Goal: Information Seeking & Learning: Find specific fact

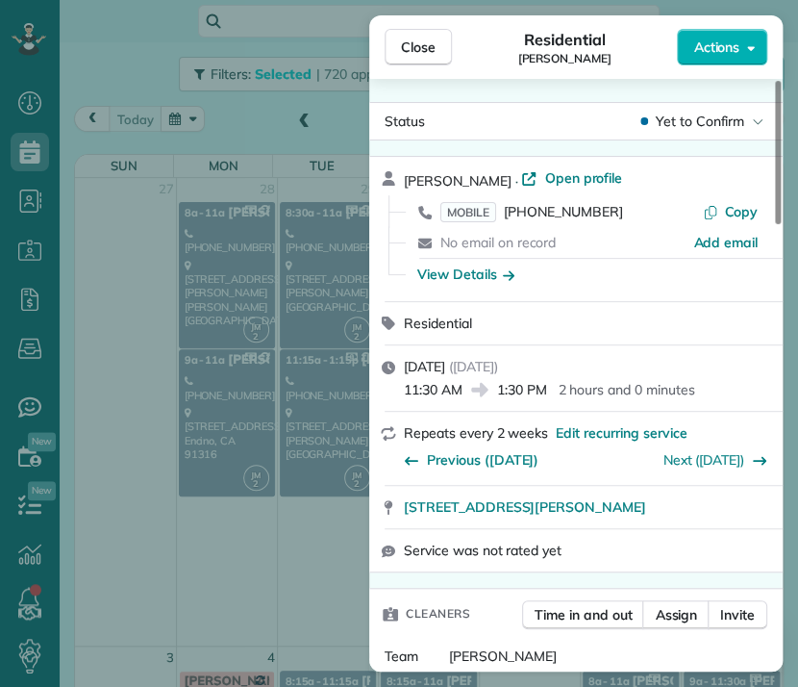
scroll to position [1113, 0]
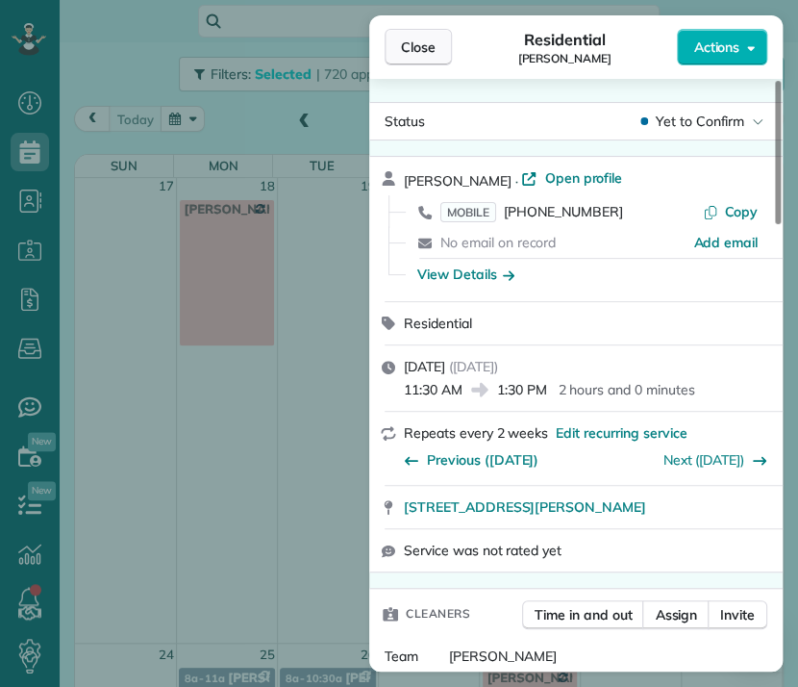
click at [417, 51] on span "Close" at bounding box center [418, 47] width 35 height 19
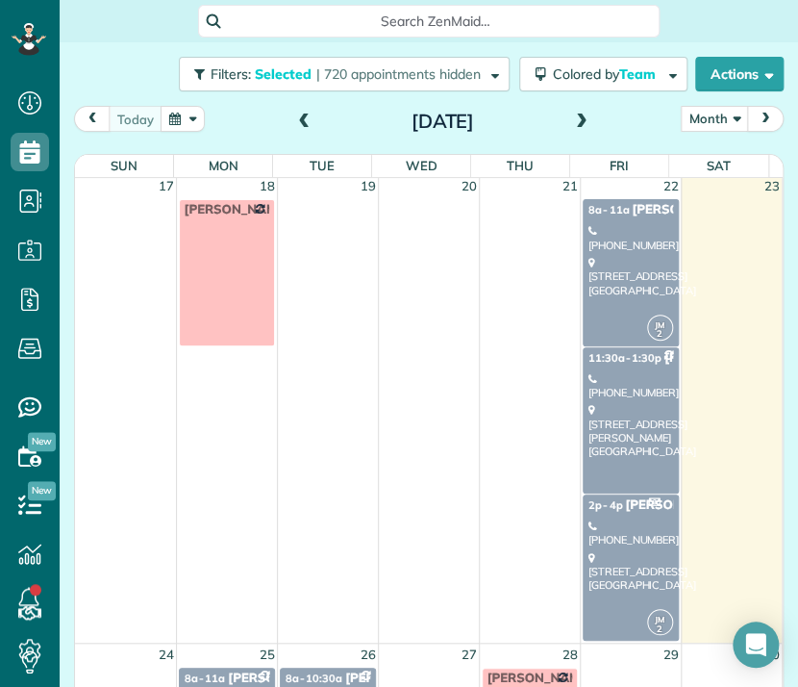
click at [625, 504] on span "[PERSON_NAME]" at bounding box center [677, 504] width 105 height 15
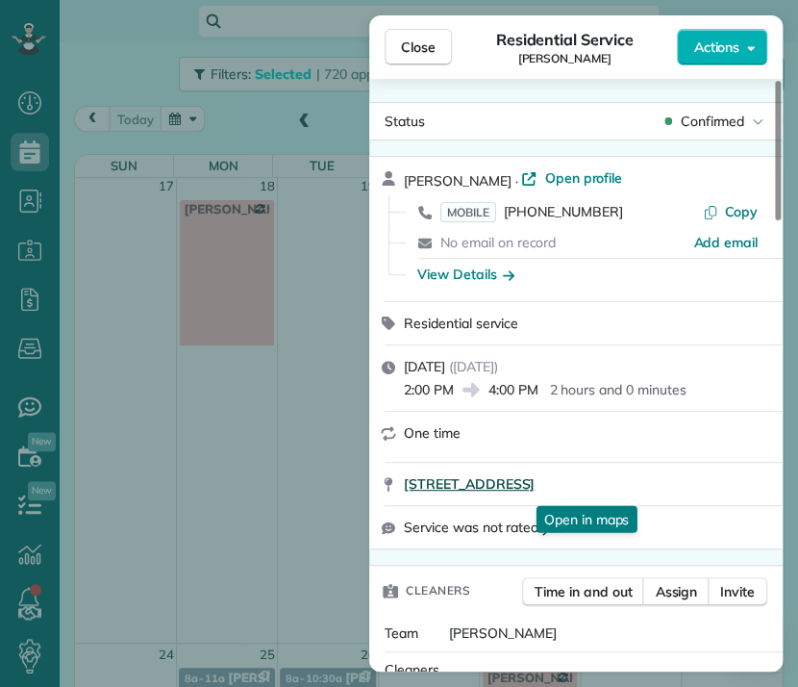
click at [535, 486] on span "[STREET_ADDRESS]" at bounding box center [469, 483] width 131 height 19
click at [406, 57] on button "Close" at bounding box center [418, 47] width 67 height 37
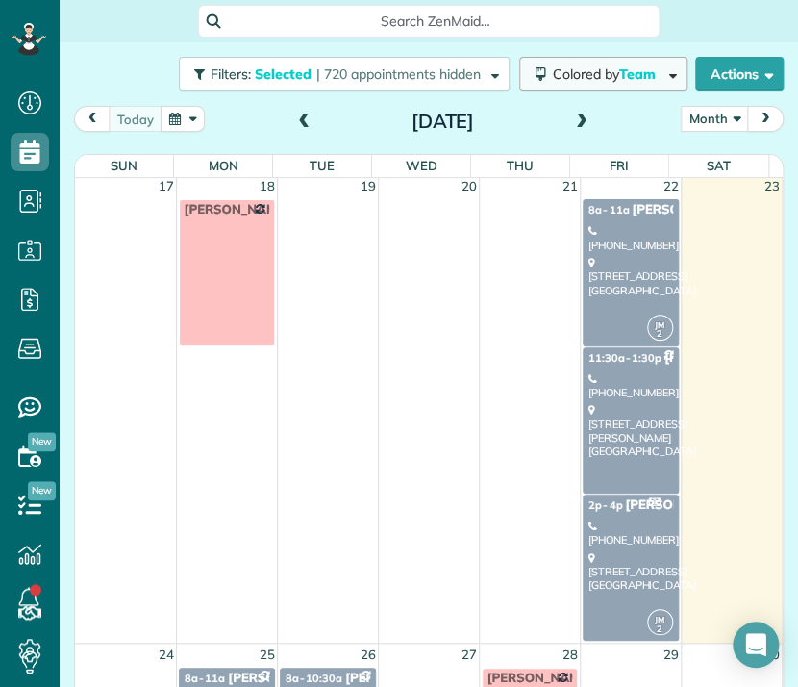
click at [620, 72] on span "Team" at bounding box center [639, 73] width 39 height 17
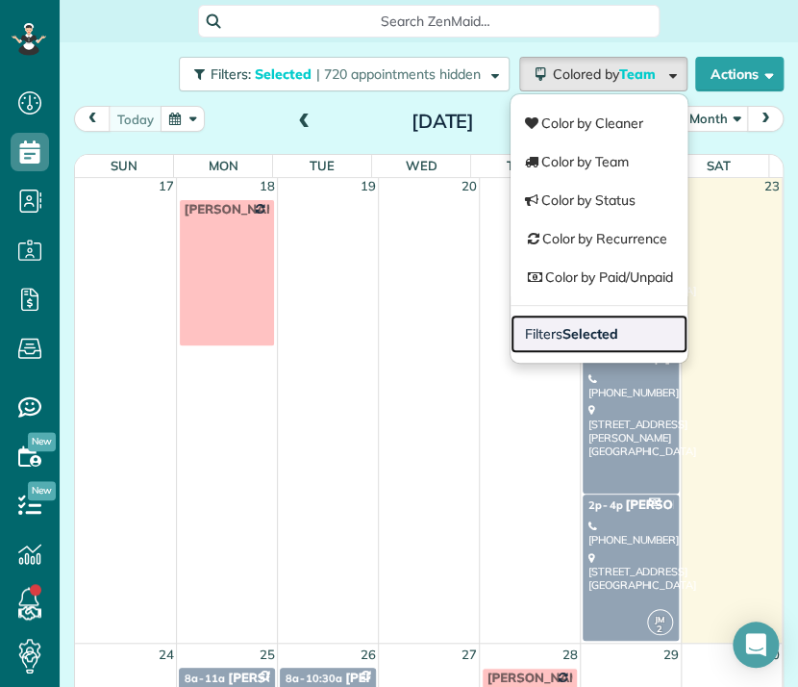
click at [535, 336] on span "Filters Selected" at bounding box center [571, 333] width 92 height 17
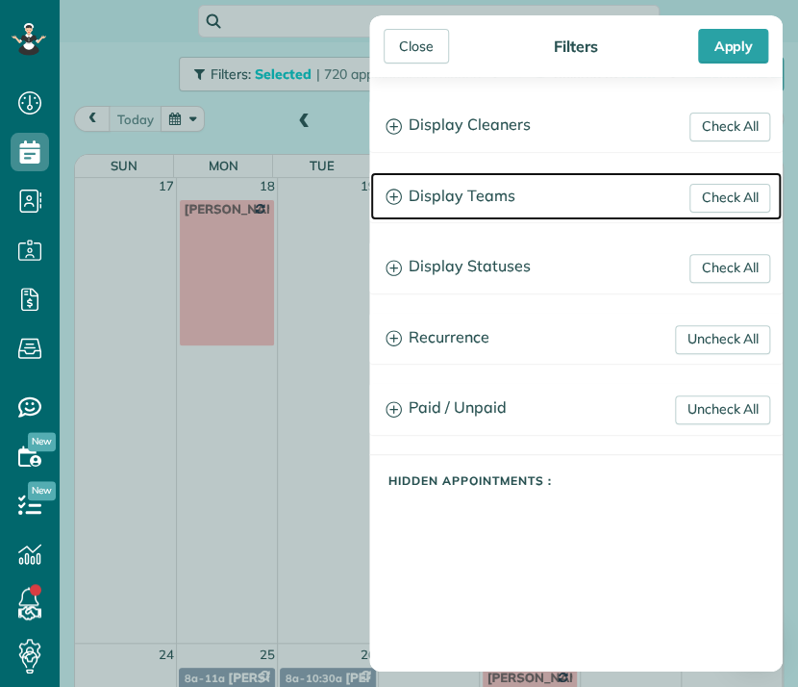
click at [456, 190] on h3 "Display Teams" at bounding box center [576, 196] width 412 height 49
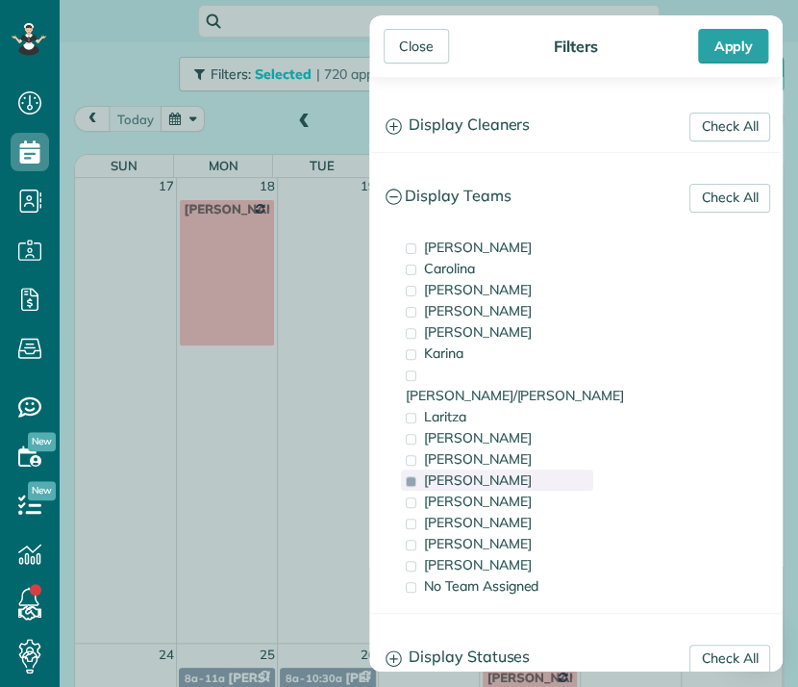
click at [415, 476] on span at bounding box center [411, 481] width 11 height 11
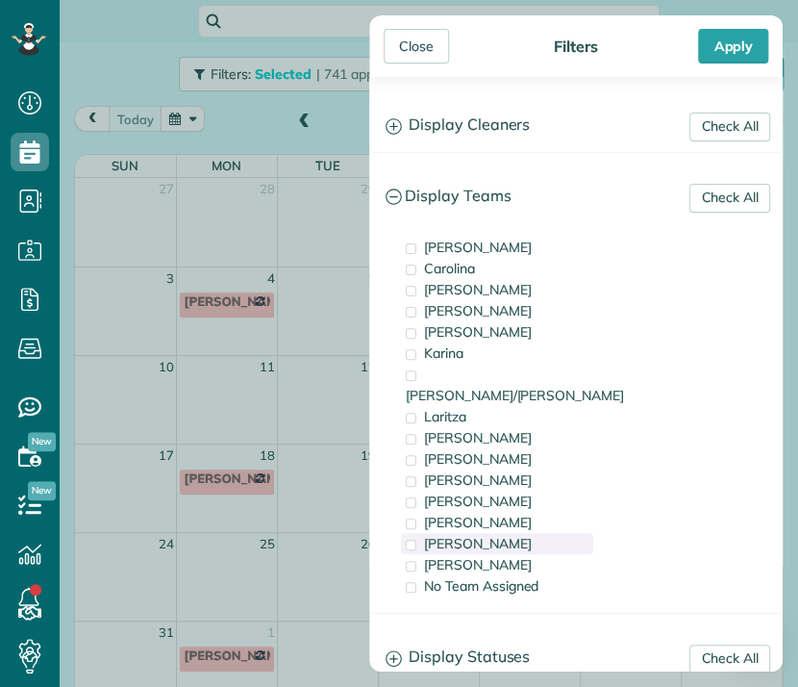
drag, startPoint x: 429, startPoint y: 520, endPoint x: 410, endPoint y: 521, distance: 19.3
click at [410, 540] on span at bounding box center [411, 545] width 11 height 11
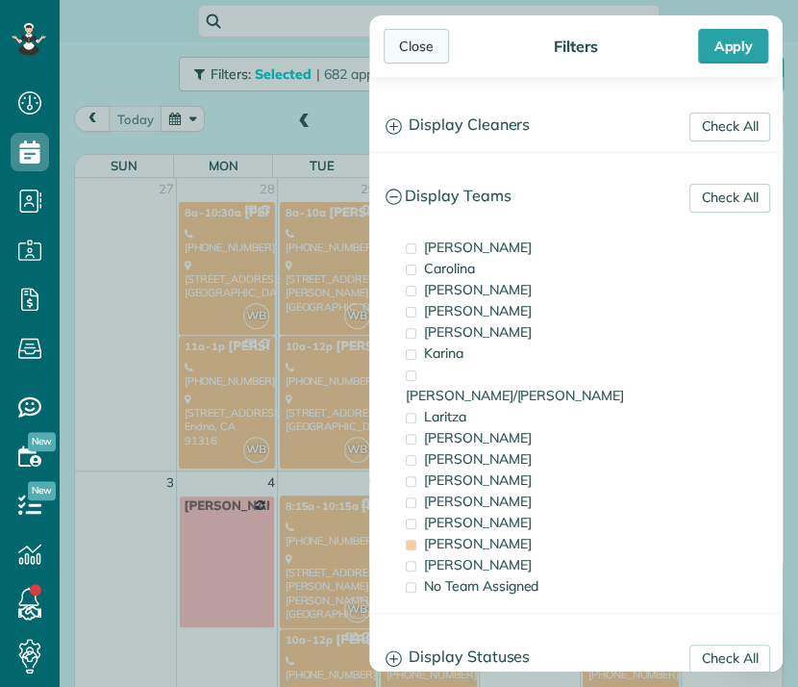
click at [421, 42] on div "Close" at bounding box center [416, 46] width 65 height 35
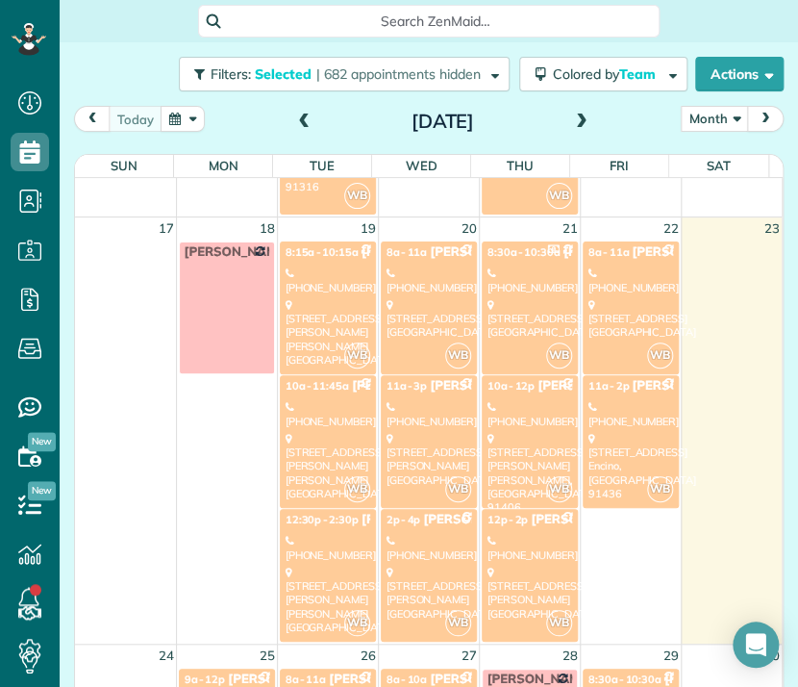
scroll to position [1106, 0]
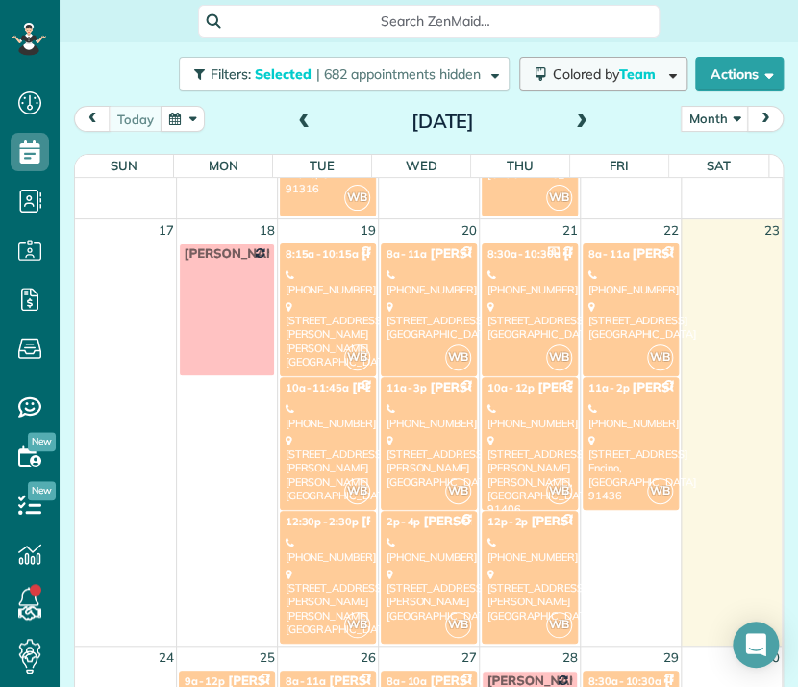
click at [605, 83] on button "Colored by Team" at bounding box center [603, 74] width 168 height 35
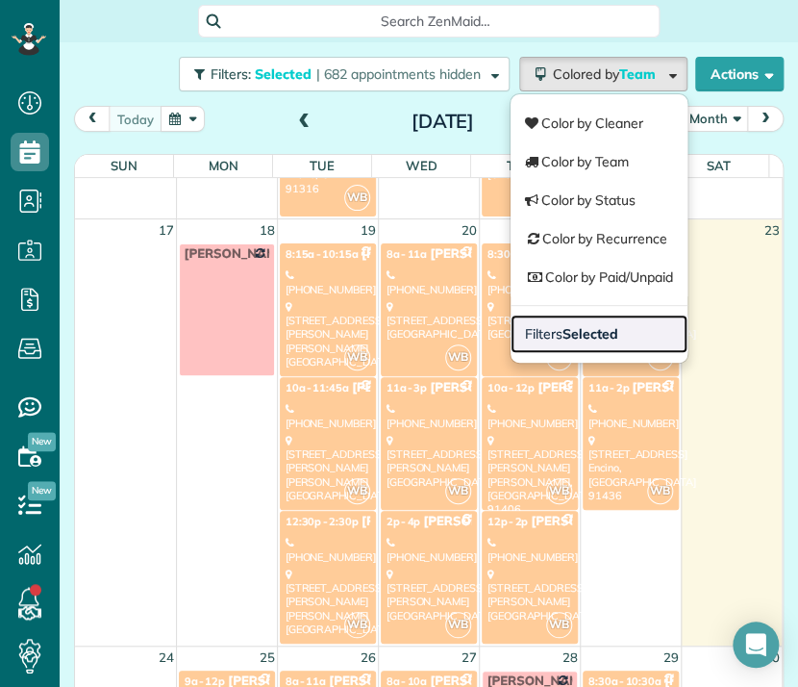
click at [589, 323] on link "Filters Selected" at bounding box center [599, 334] width 177 height 38
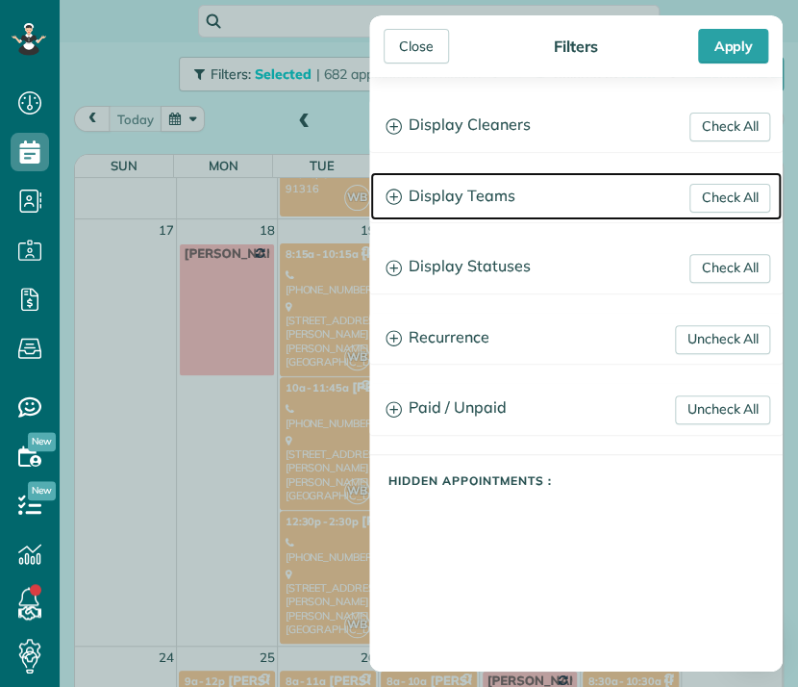
click at [476, 190] on h3 "Display Teams" at bounding box center [576, 196] width 412 height 49
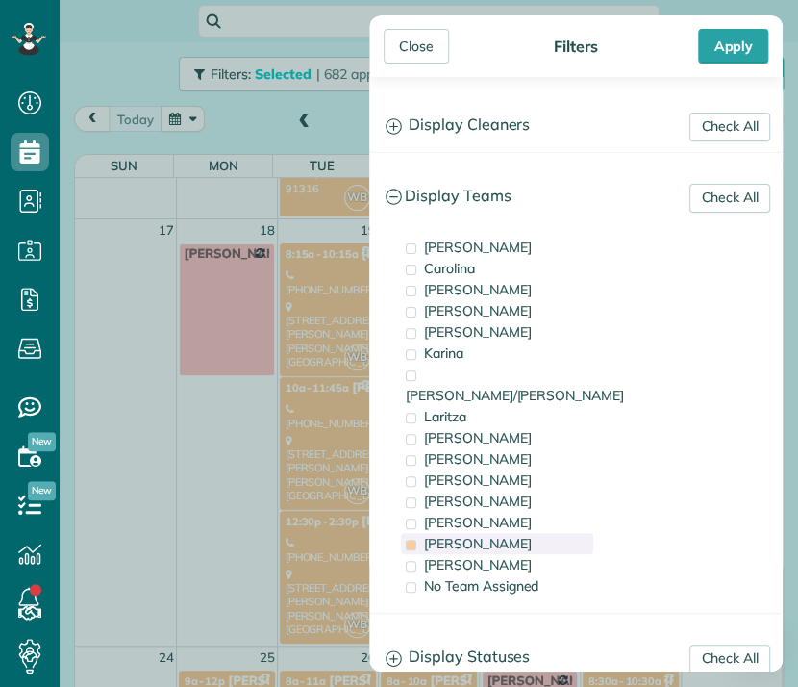
click at [443, 535] on span "[PERSON_NAME]" at bounding box center [478, 543] width 108 height 17
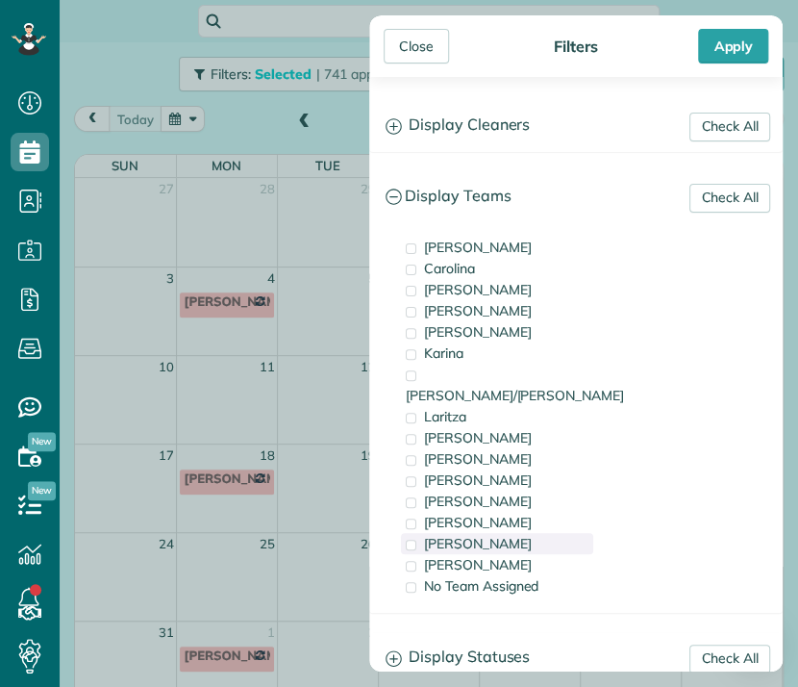
scroll to position [0, 0]
click at [486, 406] on div "Laritza" at bounding box center [497, 416] width 192 height 21
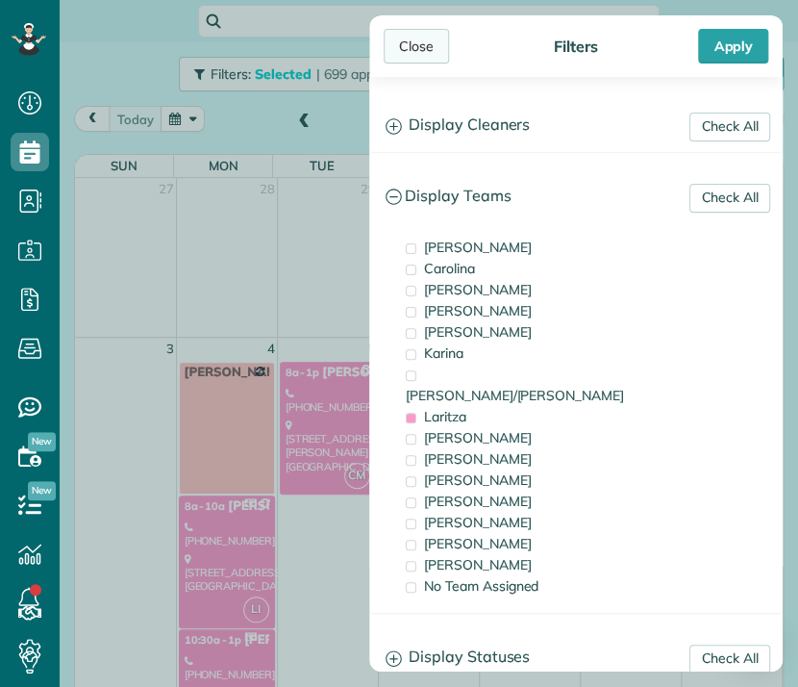
click at [416, 39] on div "Close" at bounding box center [416, 46] width 65 height 35
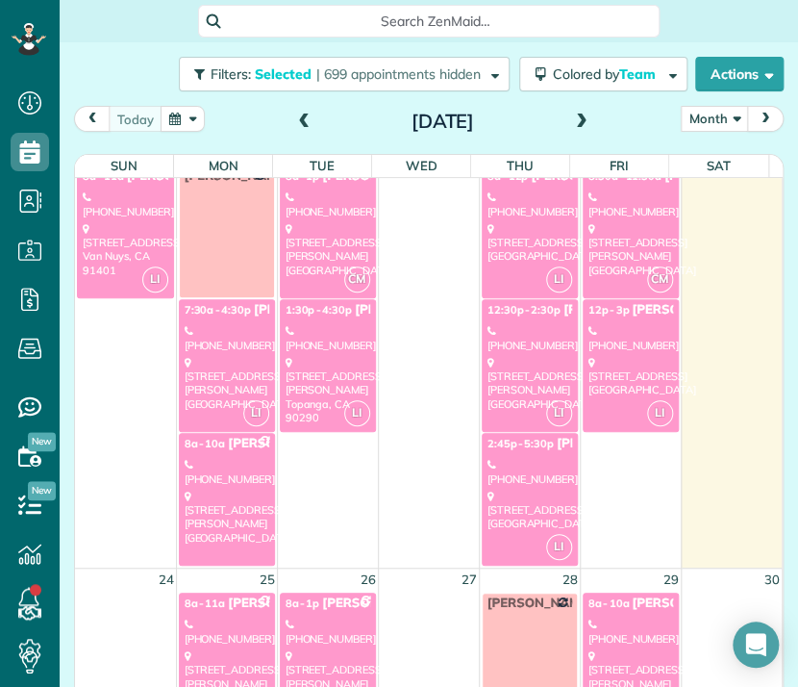
scroll to position [976, 0]
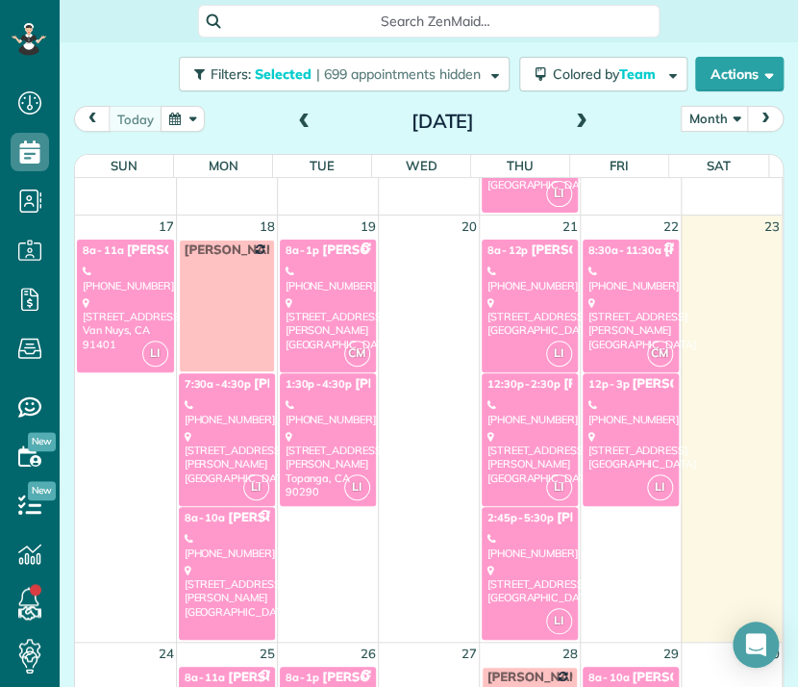
click at [519, 316] on div "[STREET_ADDRESS]" at bounding box center [530, 316] width 85 height 41
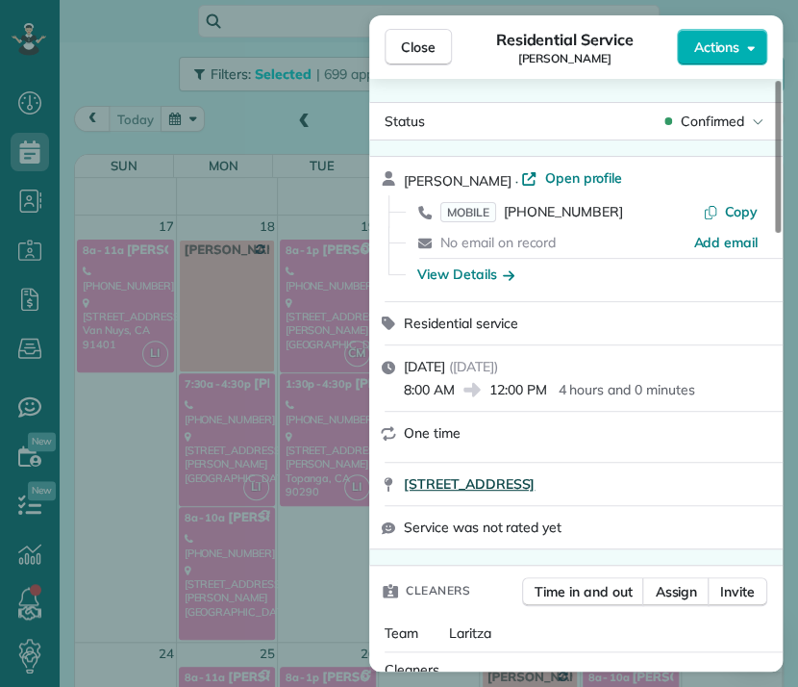
click at [535, 489] on span "[STREET_ADDRESS]" at bounding box center [469, 483] width 131 height 19
click at [413, 45] on span "Close" at bounding box center [418, 47] width 35 height 19
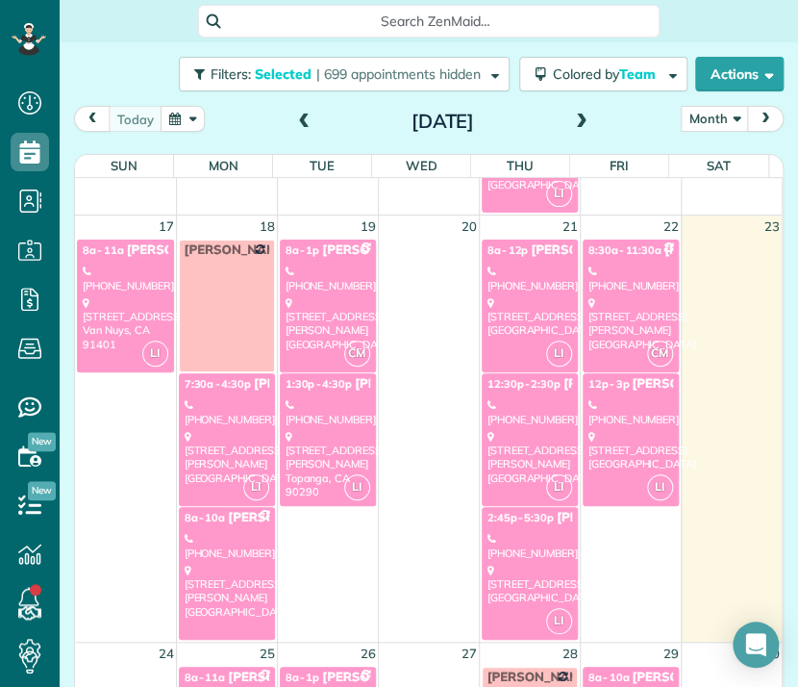
click at [509, 387] on div "12:30p - 2:30p [PERSON_NAME]" at bounding box center [530, 384] width 85 height 16
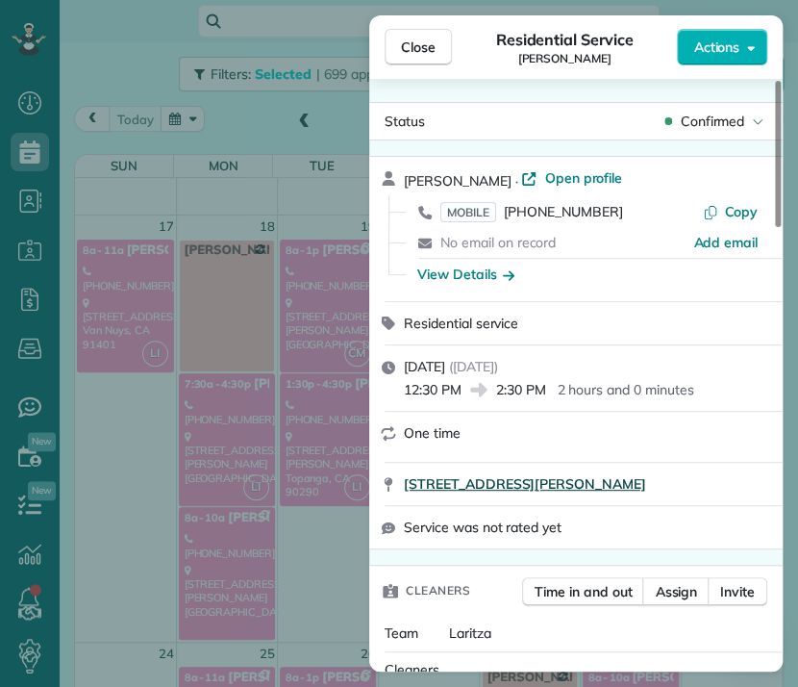
click at [623, 492] on span "[STREET_ADDRESS][PERSON_NAME]" at bounding box center [525, 483] width 242 height 19
click at [420, 50] on span "Close" at bounding box center [418, 47] width 35 height 19
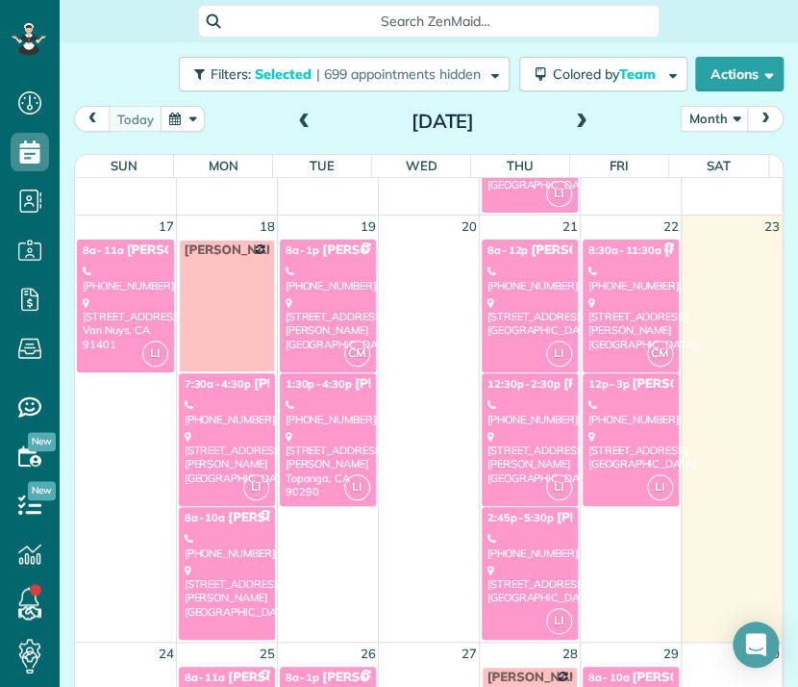
click at [512, 540] on div "[PHONE_NUMBER]" at bounding box center [530, 546] width 85 height 28
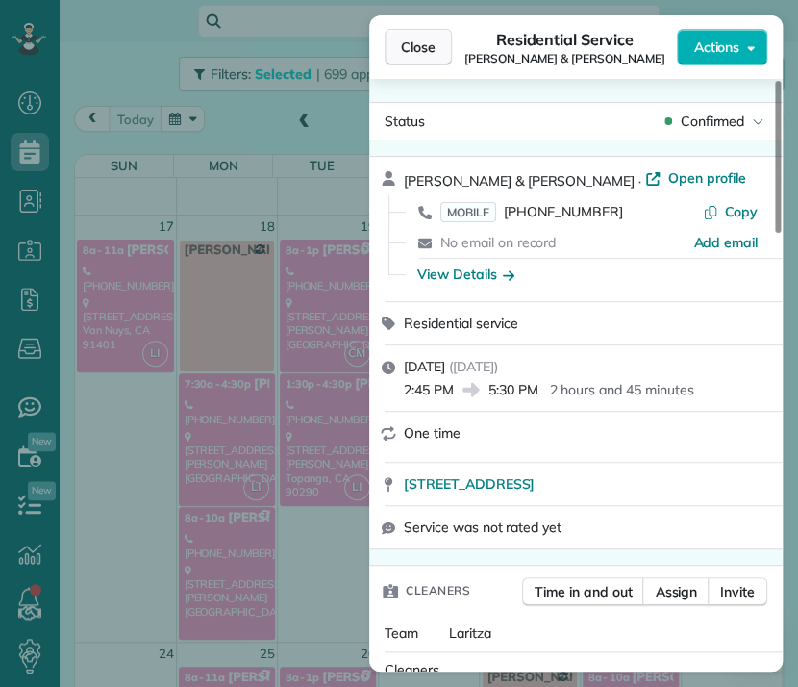
click at [416, 44] on span "Close" at bounding box center [418, 47] width 35 height 19
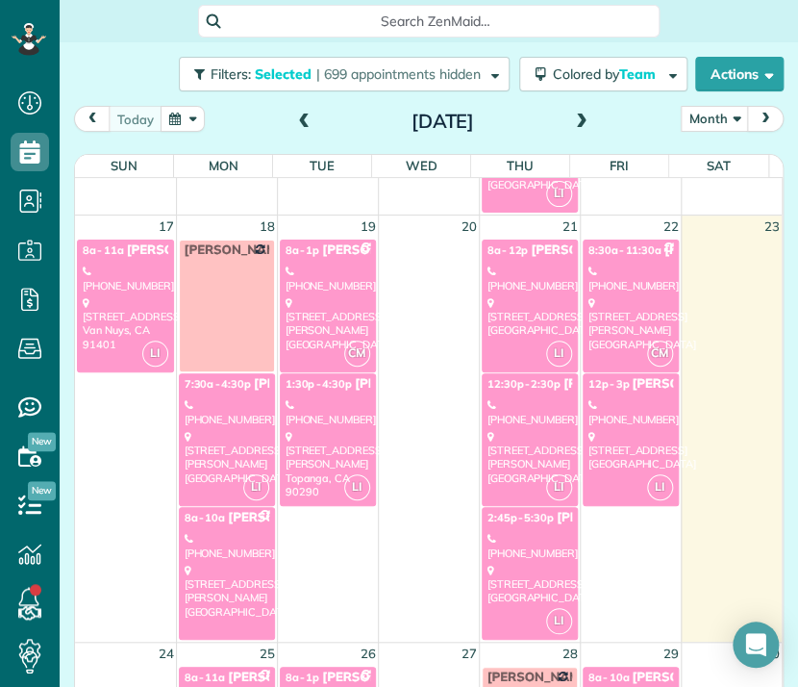
click at [494, 467] on div "[STREET_ADDRESS][PERSON_NAME]" at bounding box center [530, 457] width 85 height 55
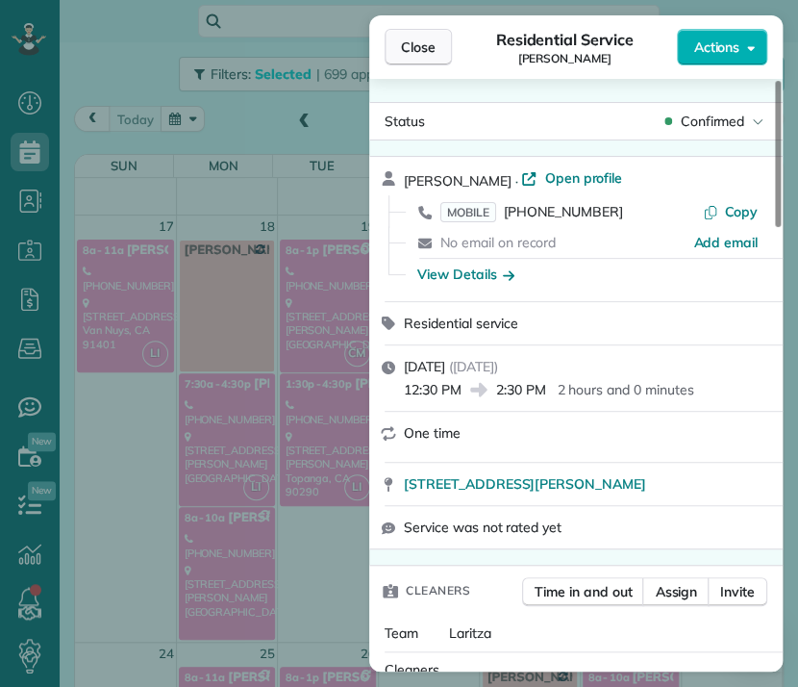
click at [416, 51] on span "Close" at bounding box center [418, 47] width 35 height 19
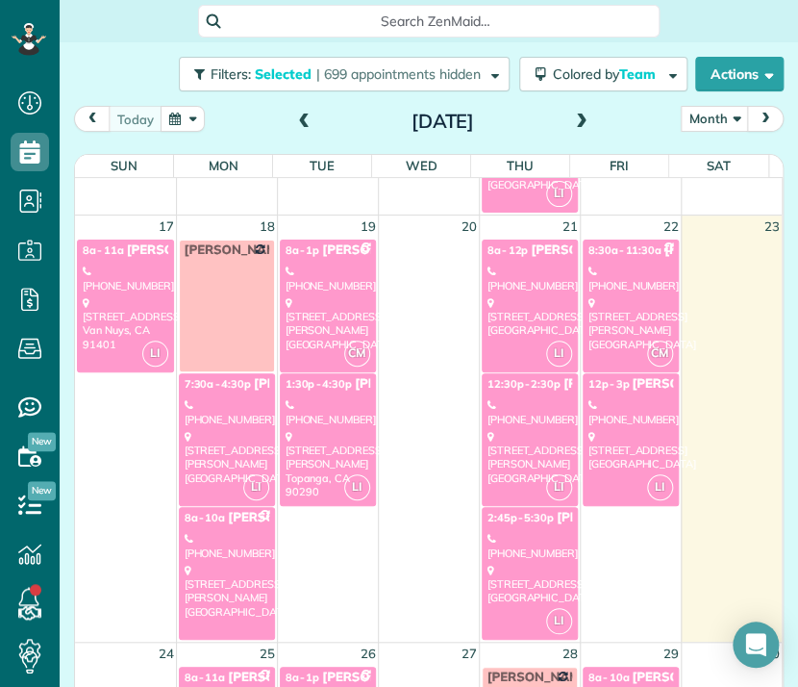
click at [512, 568] on div "[STREET_ADDRESS]" at bounding box center [530, 584] width 85 height 41
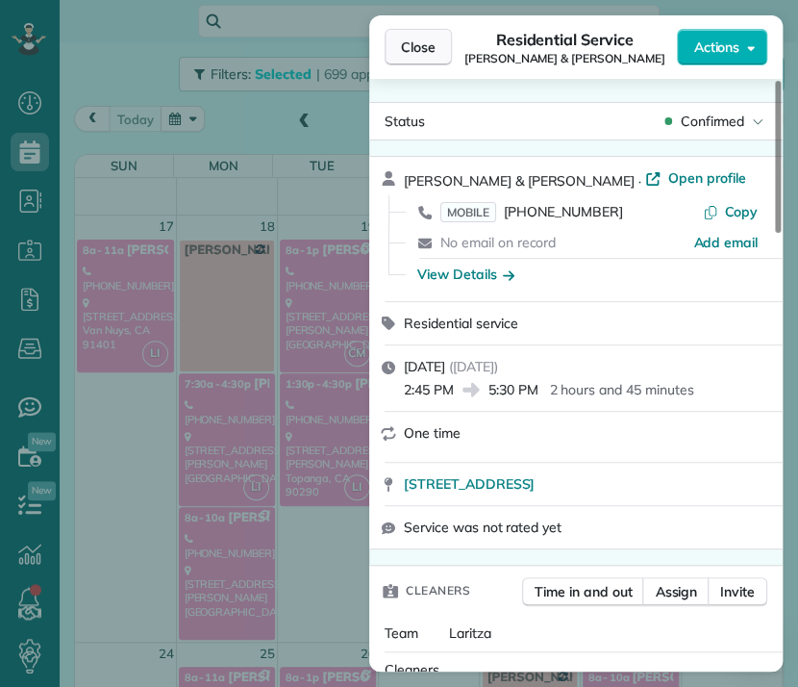
click at [434, 45] on span "Close" at bounding box center [418, 47] width 35 height 19
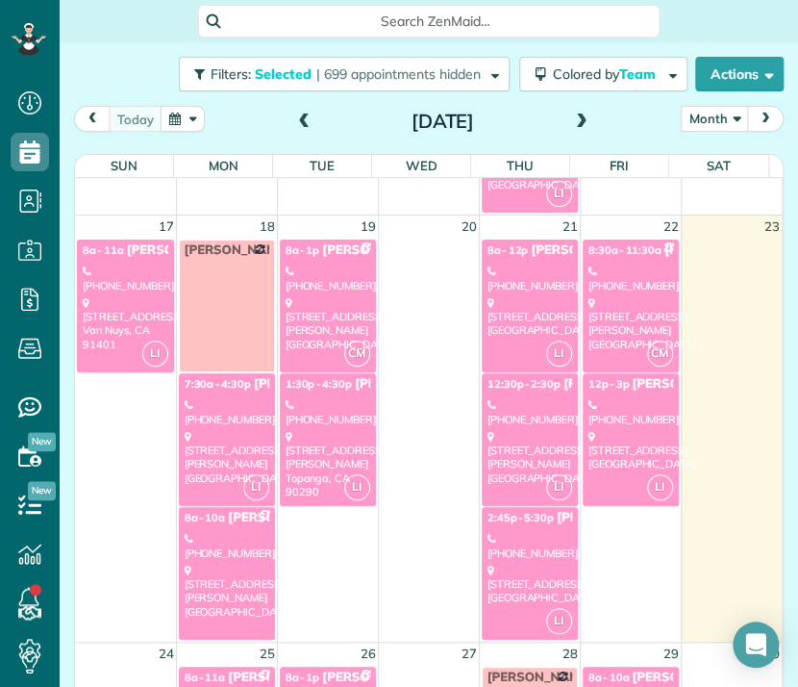
click at [610, 413] on div "[PHONE_NUMBER]" at bounding box center [631, 412] width 85 height 28
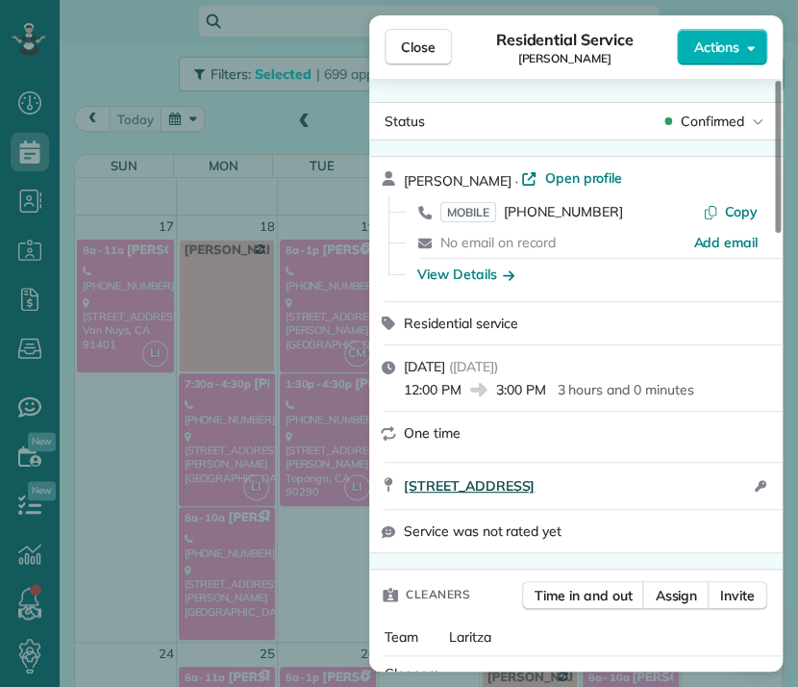
click at [535, 495] on span "[STREET_ADDRESS]" at bounding box center [469, 485] width 131 height 19
click at [415, 48] on span "Close" at bounding box center [418, 47] width 35 height 19
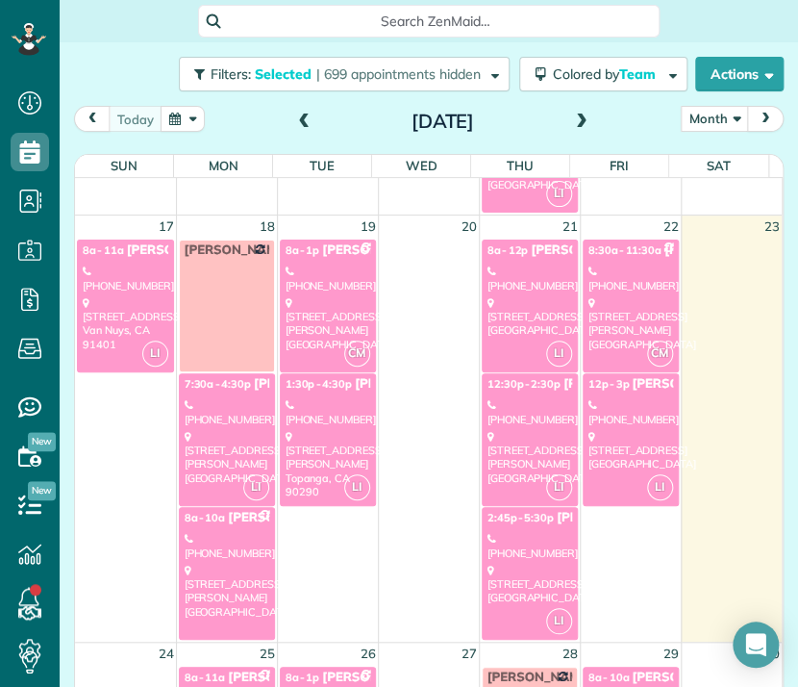
click at [596, 343] on div "[STREET_ADDRESS][PERSON_NAME]" at bounding box center [631, 323] width 85 height 55
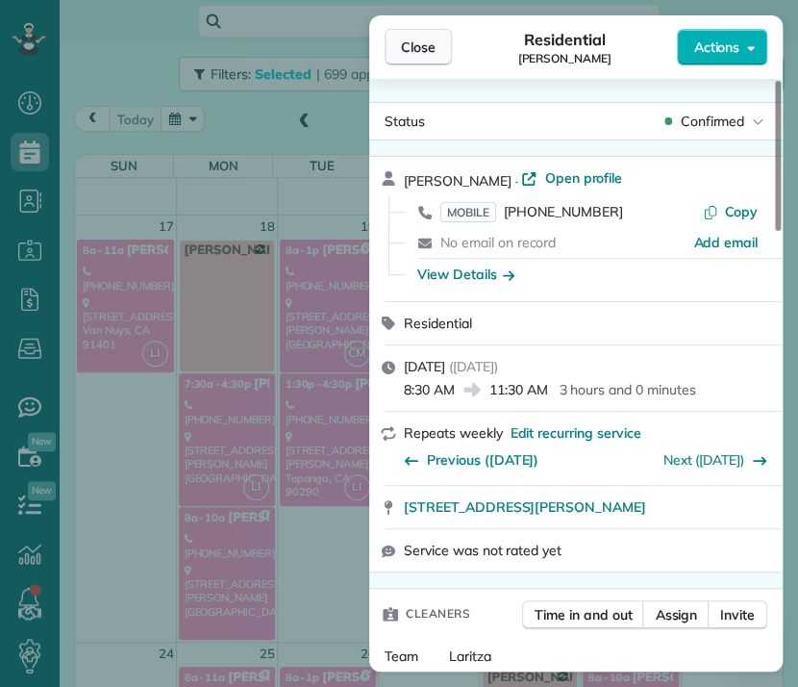
click at [418, 39] on span "Close" at bounding box center [418, 47] width 35 height 19
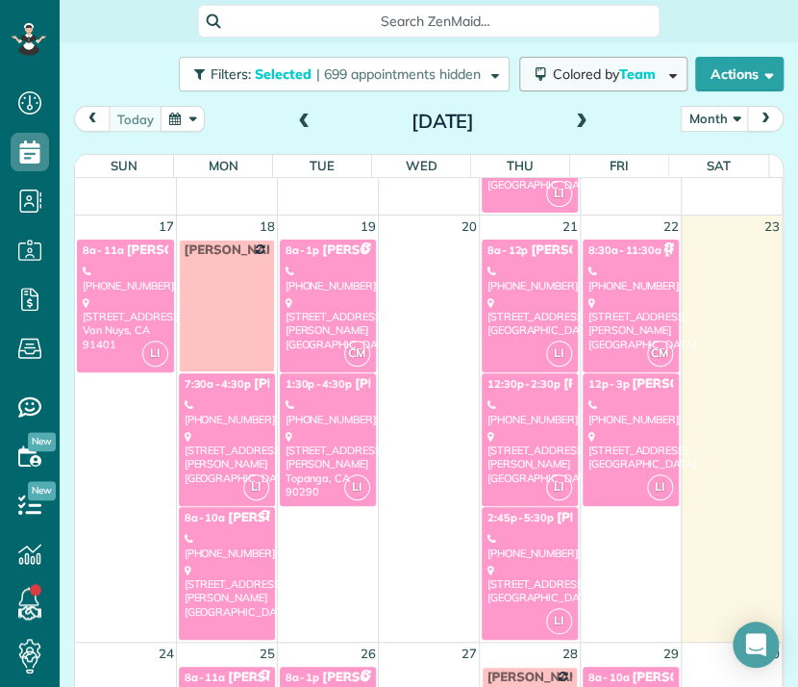
click at [587, 79] on span "Colored by Team" at bounding box center [608, 73] width 110 height 17
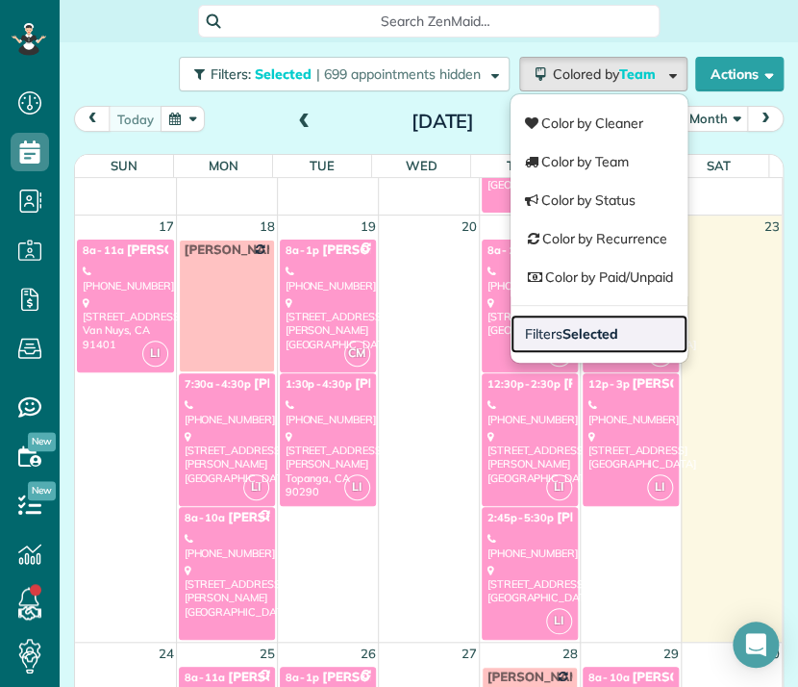
click at [573, 330] on strong "Selected" at bounding box center [591, 333] width 56 height 17
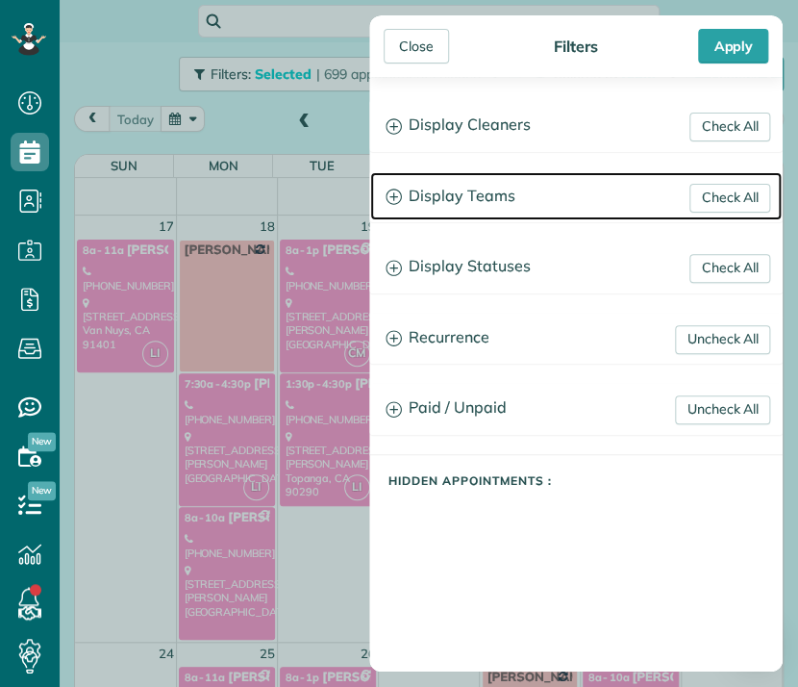
click at [479, 196] on h3 "Display Teams" at bounding box center [576, 196] width 412 height 49
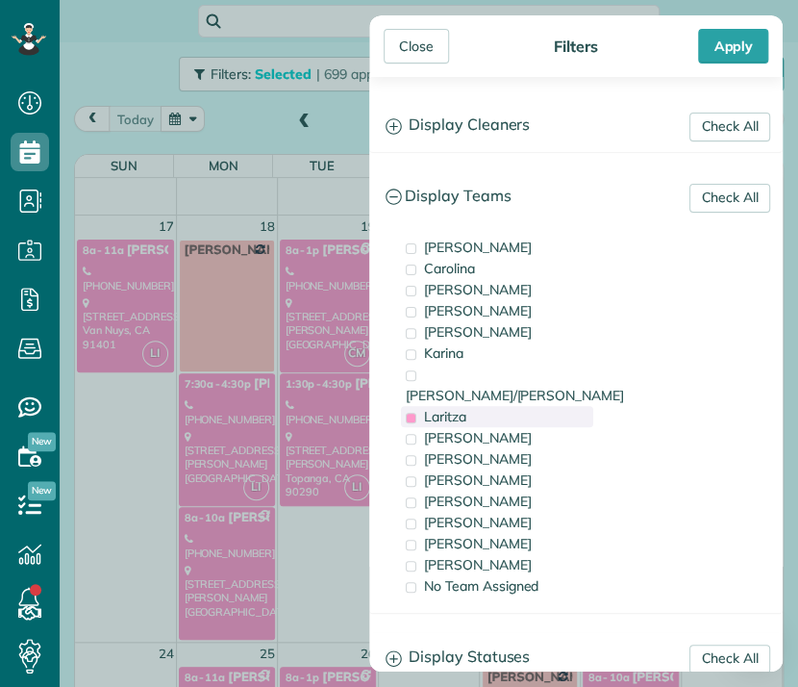
click at [438, 408] on span "Laritza" at bounding box center [445, 416] width 42 height 17
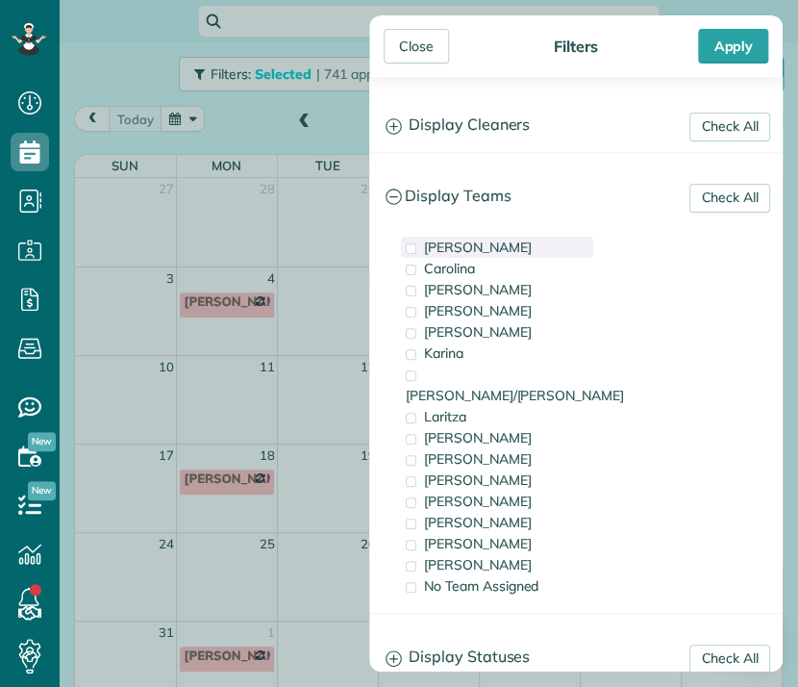
click at [436, 244] on span "[PERSON_NAME]" at bounding box center [478, 247] width 108 height 17
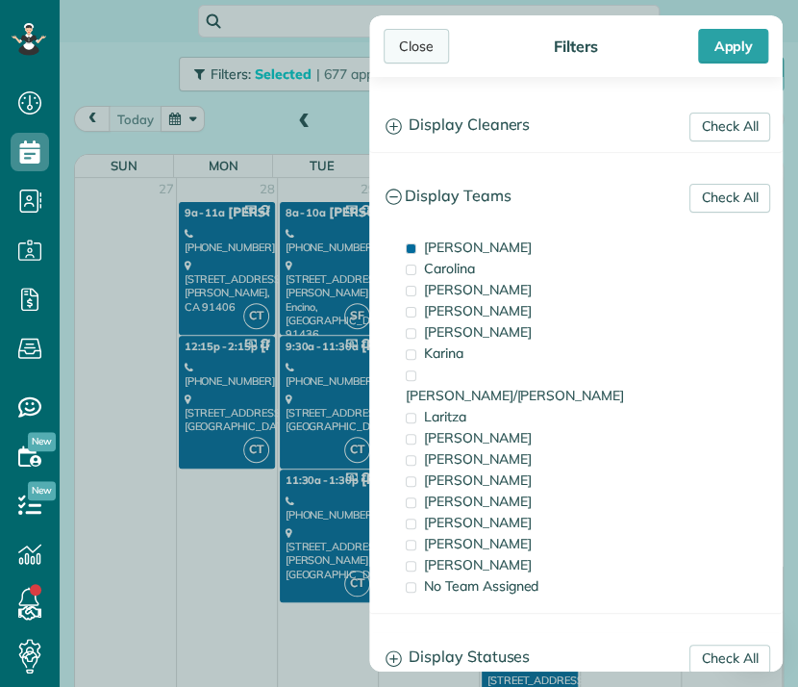
click at [425, 48] on div "Close" at bounding box center [416, 46] width 65 height 35
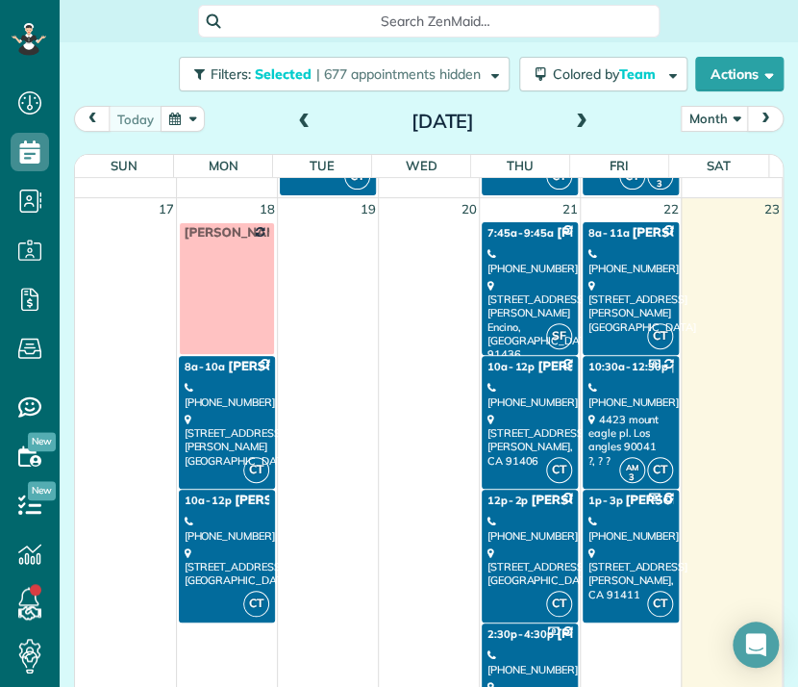
scroll to position [1531, 0]
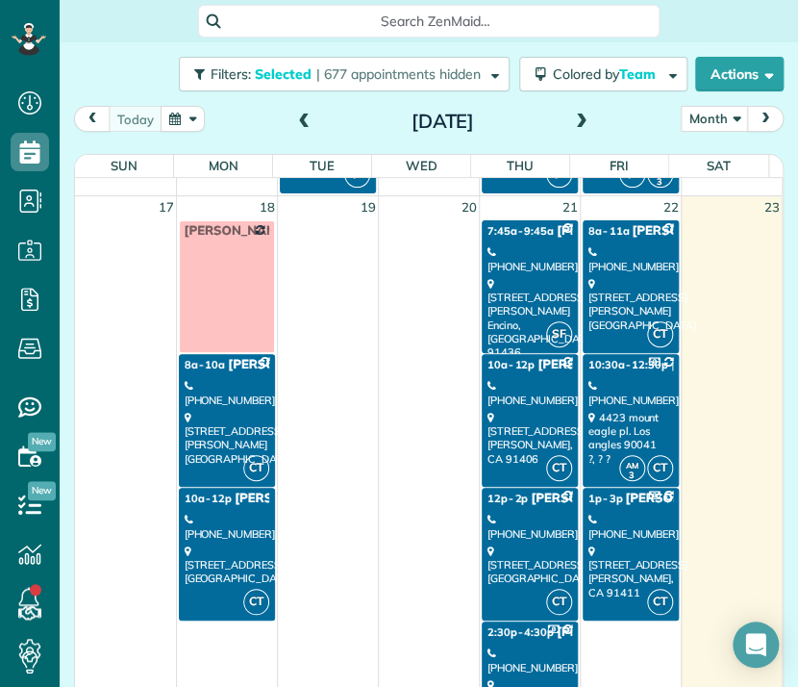
click at [612, 431] on div "4423 mount eagle pl. Los angles 90041 ?, ? ?" at bounding box center [631, 438] width 85 height 55
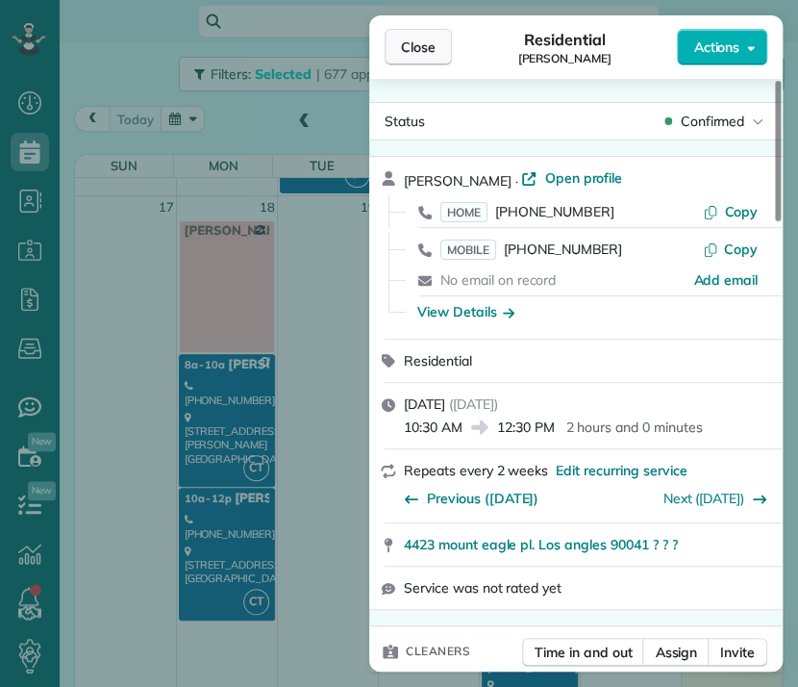
click at [418, 38] on span "Close" at bounding box center [418, 47] width 35 height 19
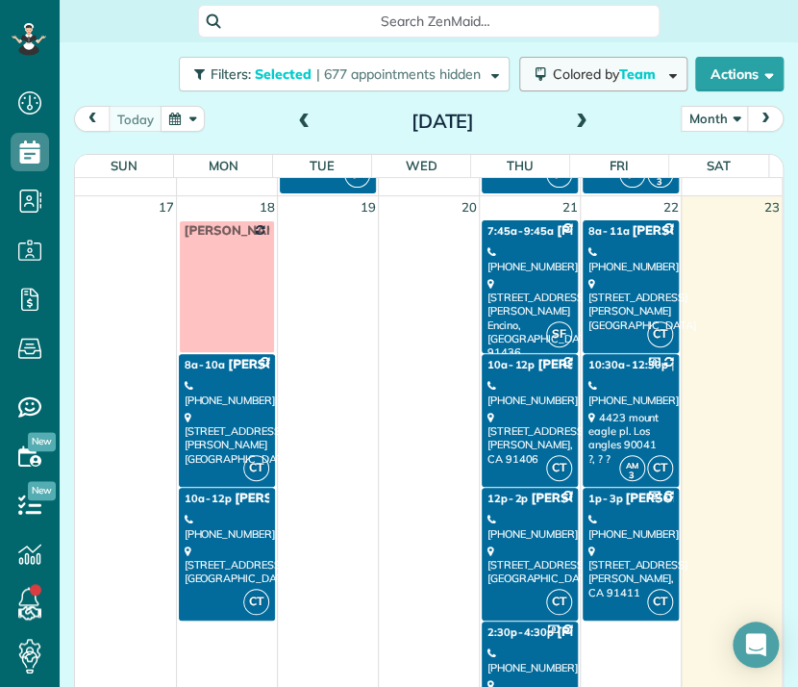
click at [596, 72] on span "Colored by Team" at bounding box center [608, 73] width 110 height 17
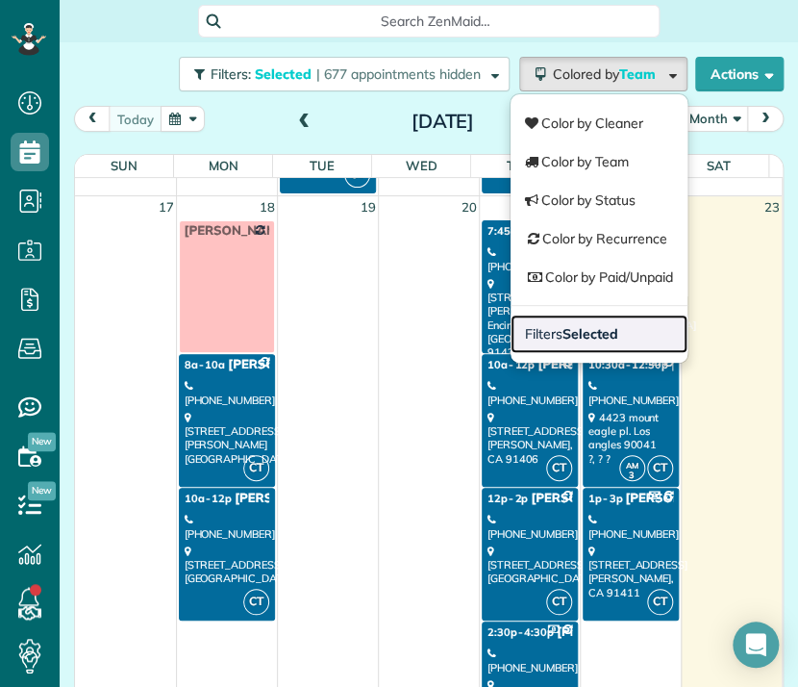
click at [573, 332] on strong "Selected" at bounding box center [591, 333] width 56 height 17
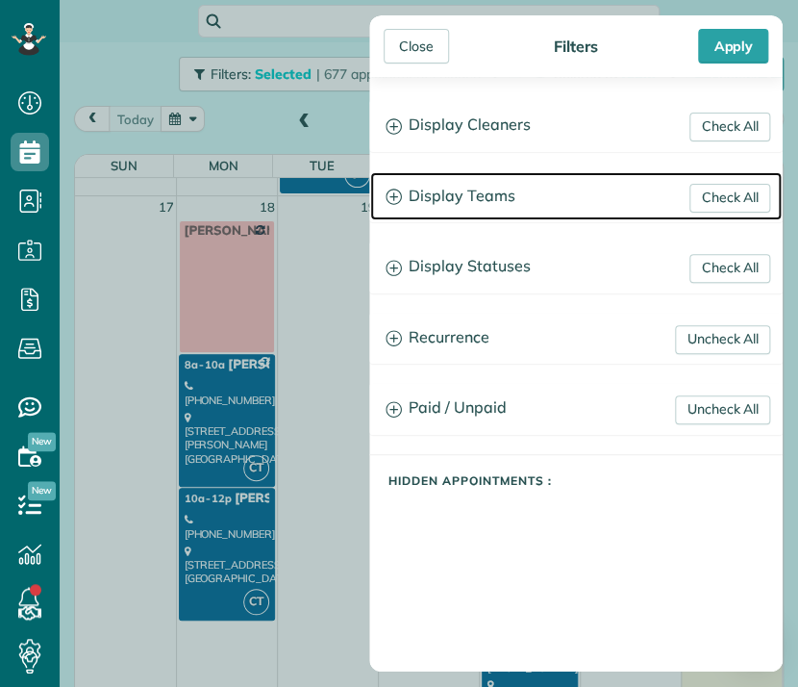
click at [454, 188] on h3 "Display Teams" at bounding box center [576, 196] width 412 height 49
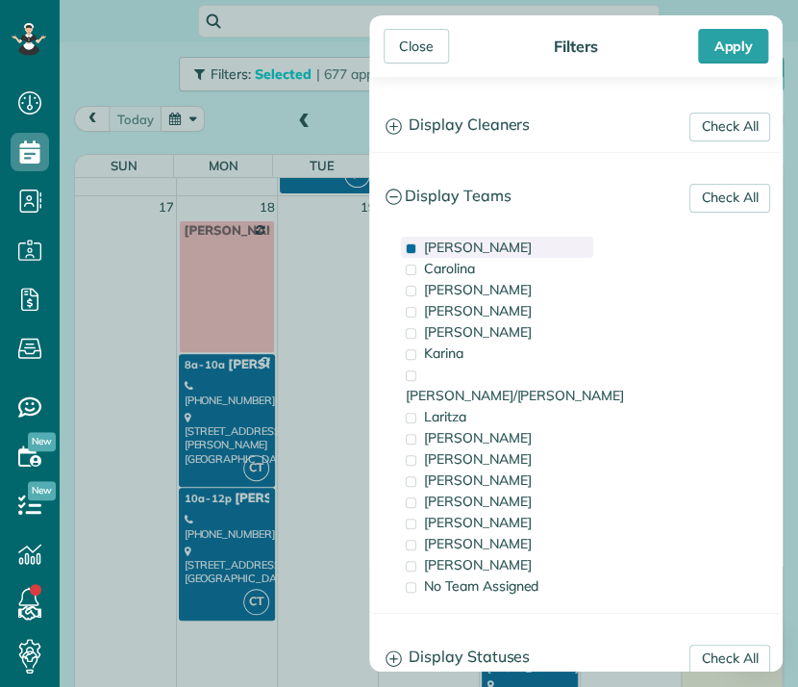
click at [450, 246] on span "[PERSON_NAME]" at bounding box center [478, 247] width 108 height 17
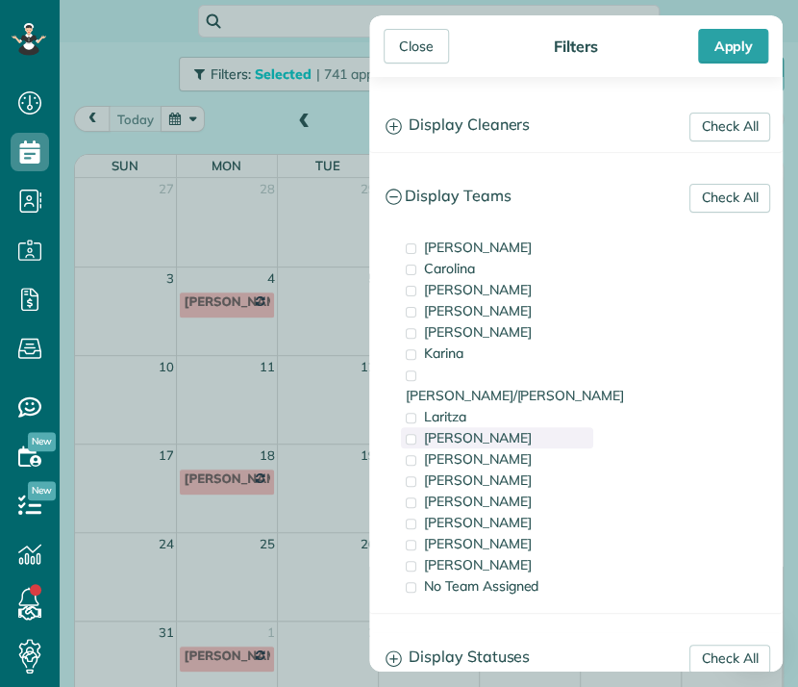
click at [441, 429] on span "[PERSON_NAME]" at bounding box center [478, 437] width 108 height 17
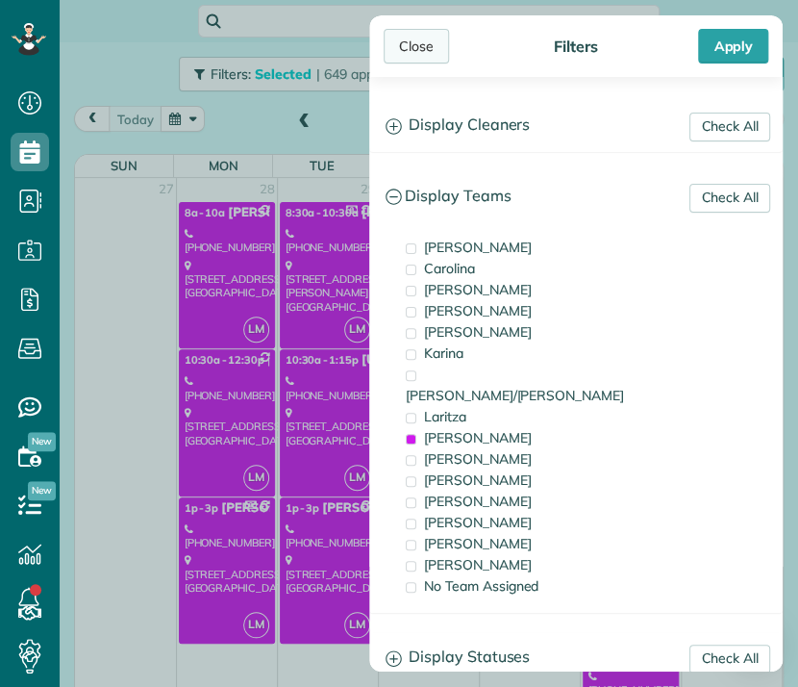
click at [412, 47] on div "Close" at bounding box center [416, 46] width 65 height 35
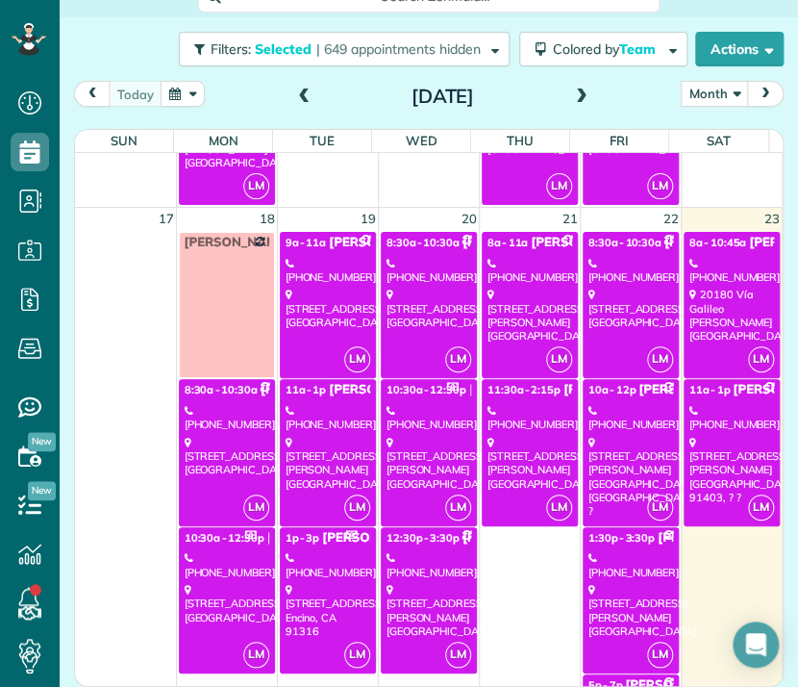
scroll to position [1796, 0]
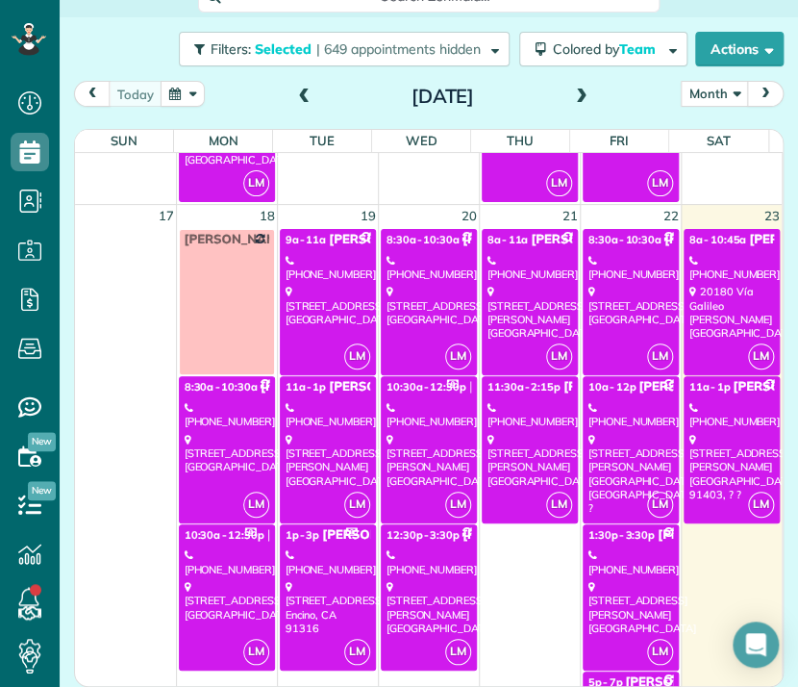
click at [404, 340] on link "LM 8:30a - 10:30a [PERSON_NAME] - [GEOGRAPHIC_DATA] [PHONE_NUMBER] [STREET_ADDR…" at bounding box center [429, 302] width 96 height 146
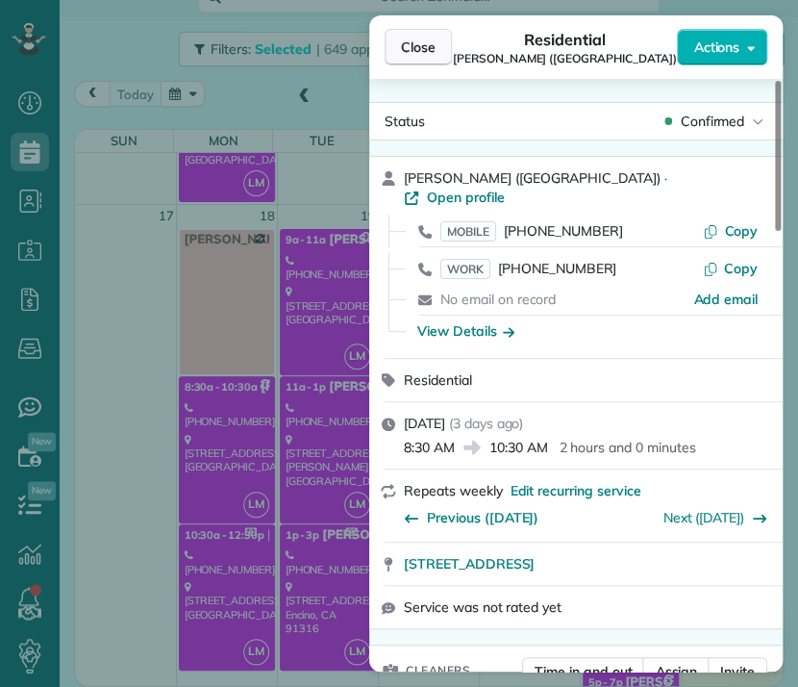
click at [410, 58] on button "Close" at bounding box center [418, 47] width 67 height 37
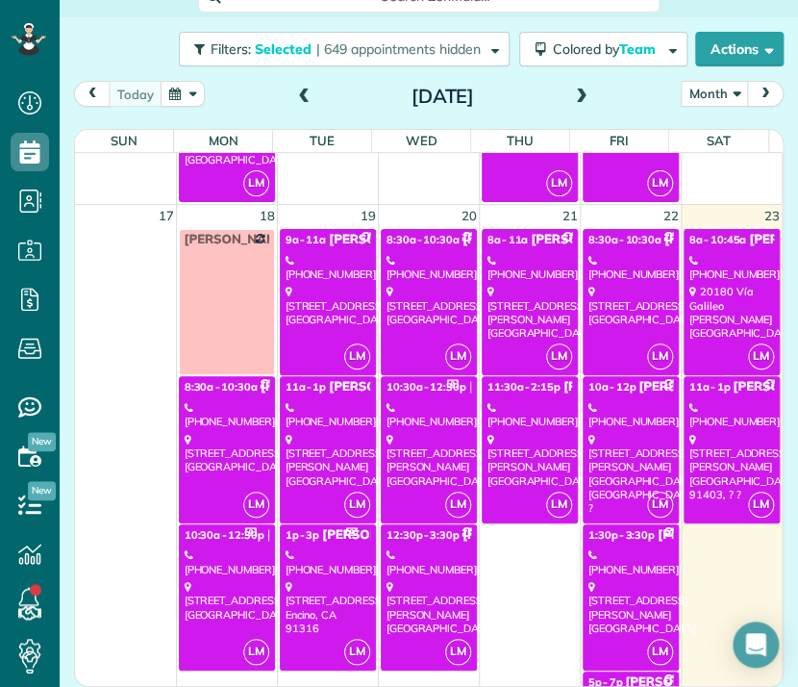
click at [425, 419] on div "[PHONE_NUMBER]" at bounding box center [429, 415] width 85 height 28
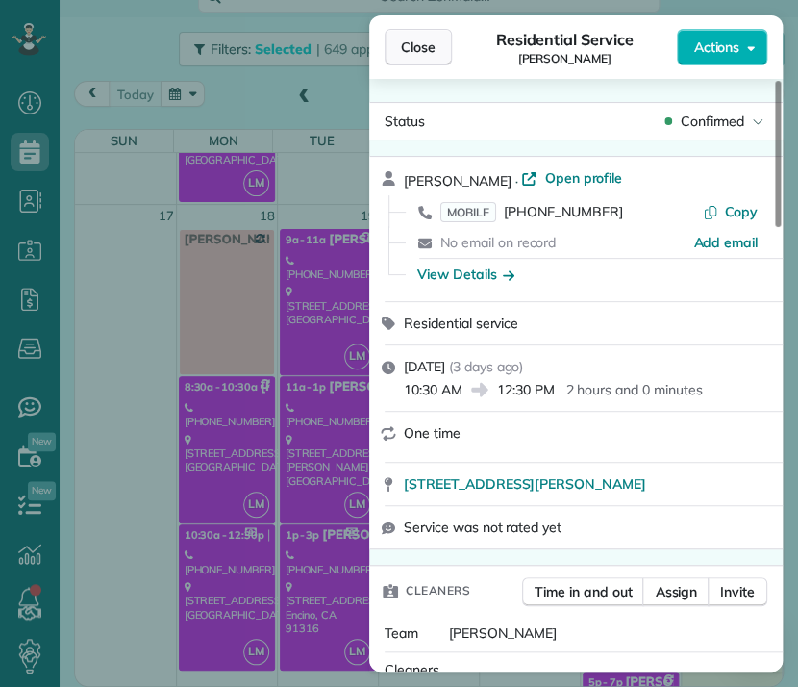
click at [416, 55] on span "Close" at bounding box center [418, 47] width 35 height 19
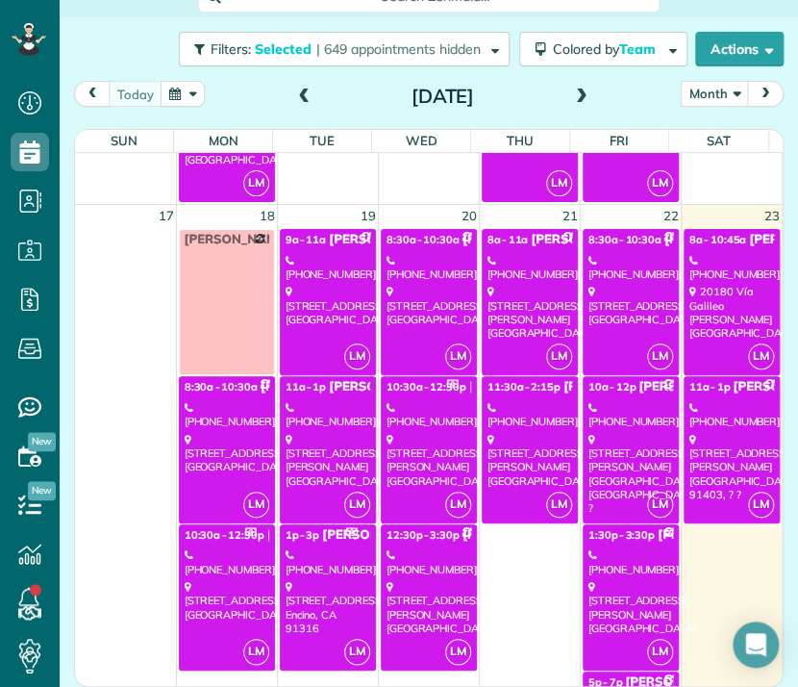
click at [740, 327] on div "[STREET_ADDRESS][PERSON_NAME]" at bounding box center [733, 312] width 86 height 55
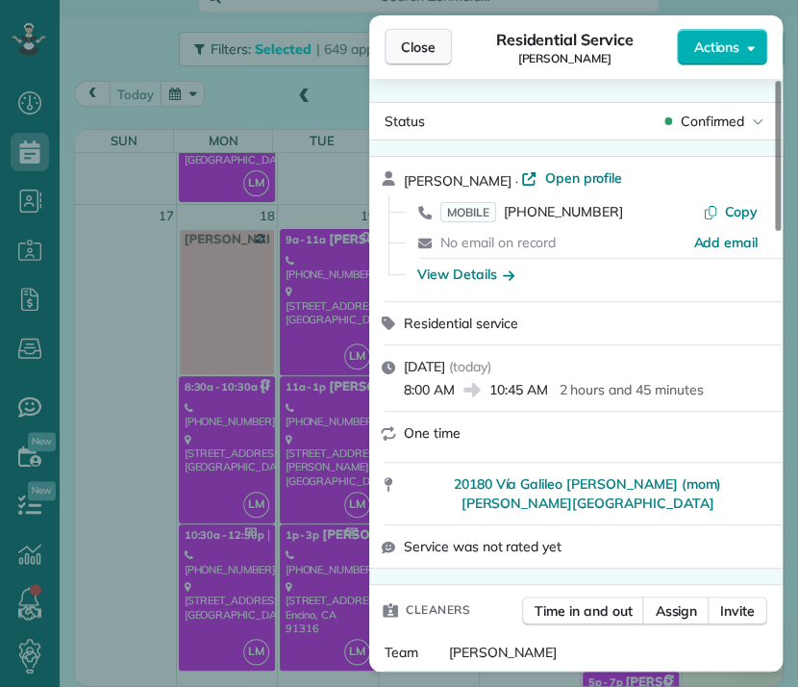
click at [427, 40] on span "Close" at bounding box center [418, 47] width 35 height 19
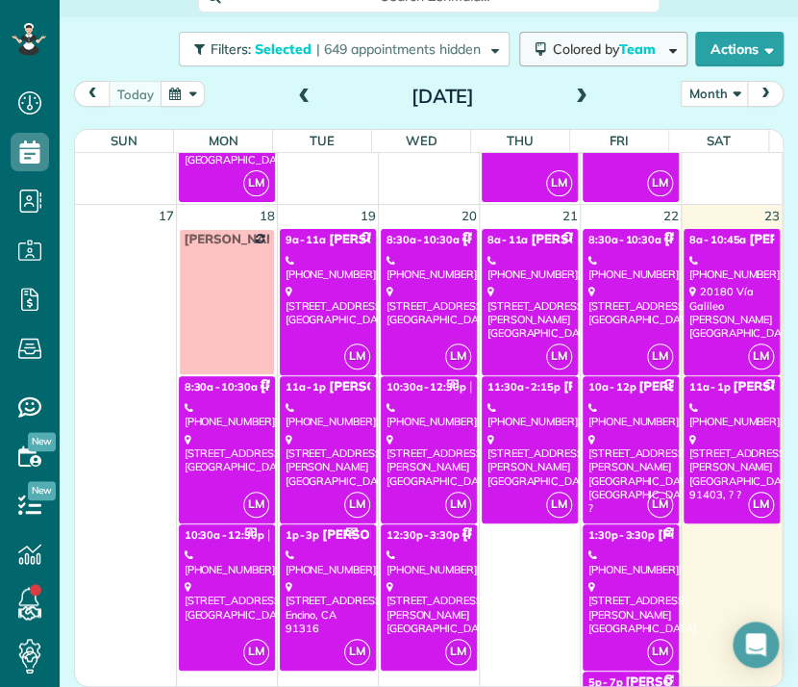
click at [596, 47] on span "Colored by Team" at bounding box center [608, 48] width 110 height 17
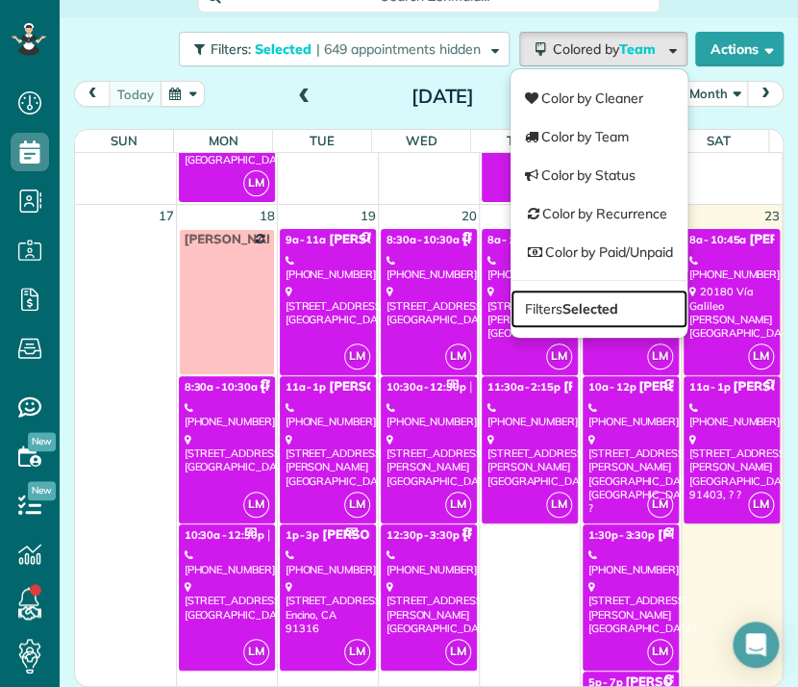
drag, startPoint x: 548, startPoint y: 303, endPoint x: 530, endPoint y: 301, distance: 18.4
click at [530, 301] on span "Filters Selected" at bounding box center [571, 308] width 92 height 17
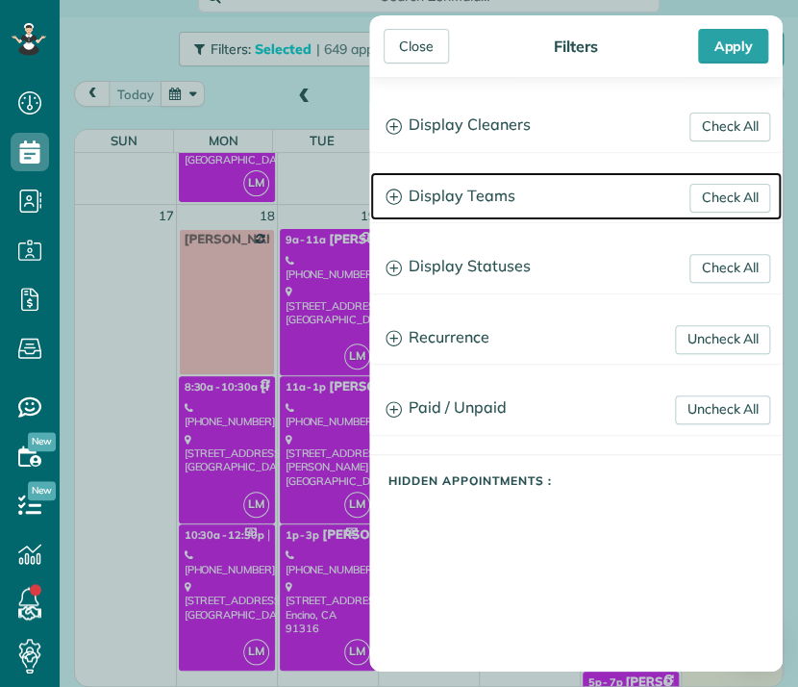
click at [494, 193] on h3 "Display Teams" at bounding box center [576, 196] width 412 height 49
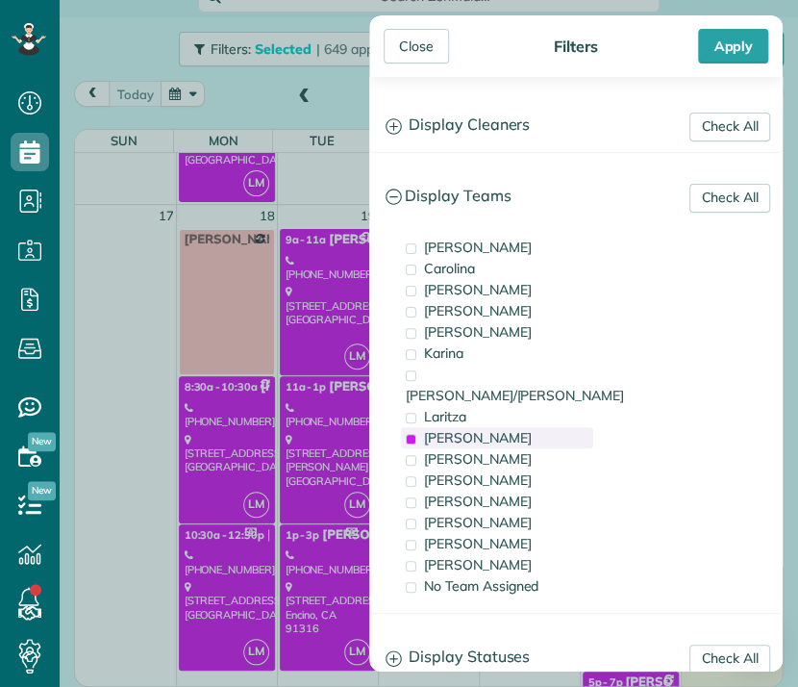
click at [468, 429] on span "[PERSON_NAME]" at bounding box center [478, 437] width 108 height 17
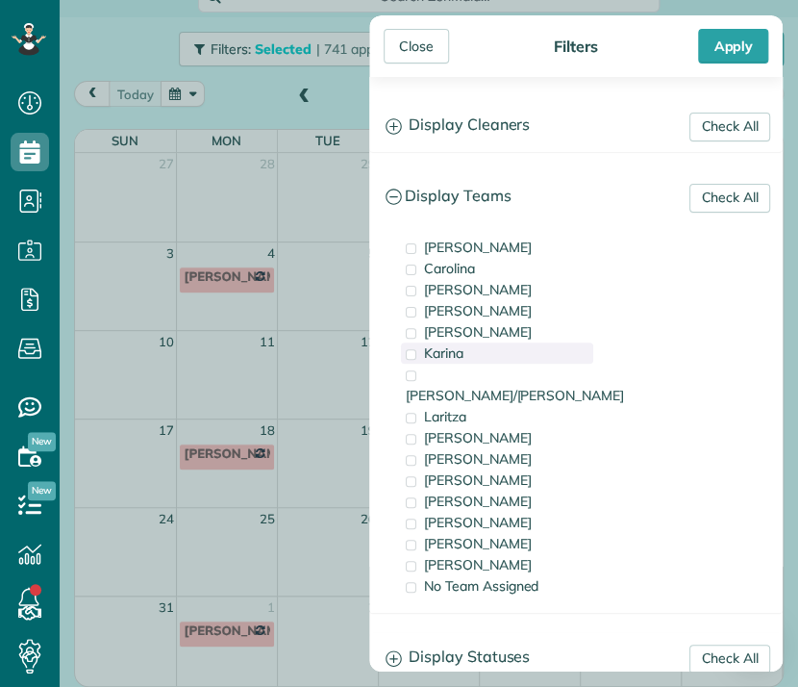
click at [470, 349] on div "Karina" at bounding box center [497, 352] width 192 height 21
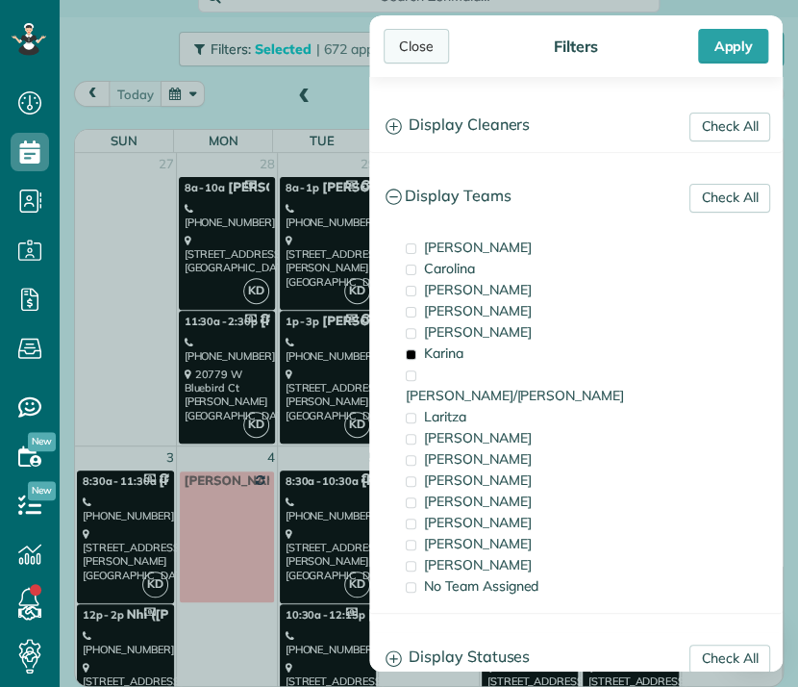
click at [432, 43] on div "Close" at bounding box center [416, 46] width 65 height 35
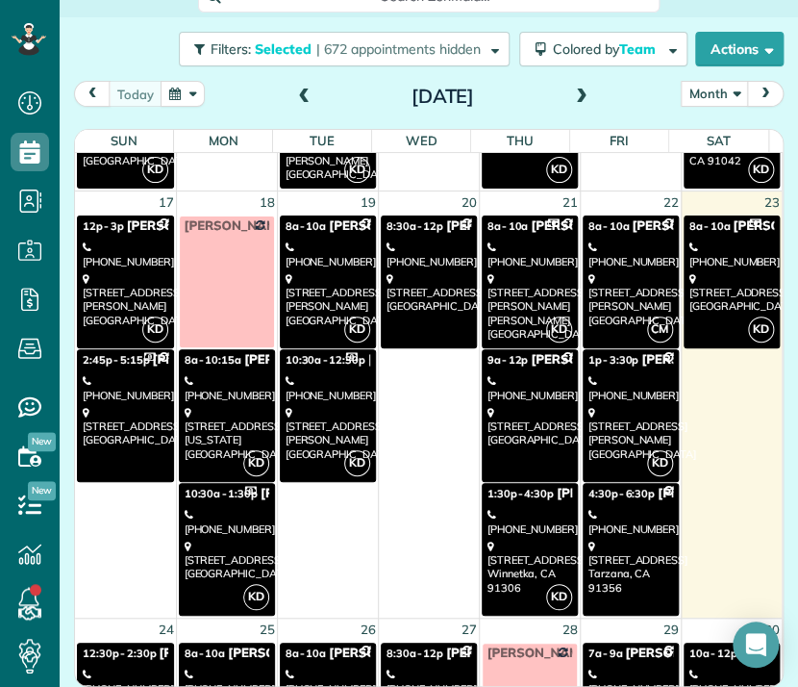
scroll to position [1233, 0]
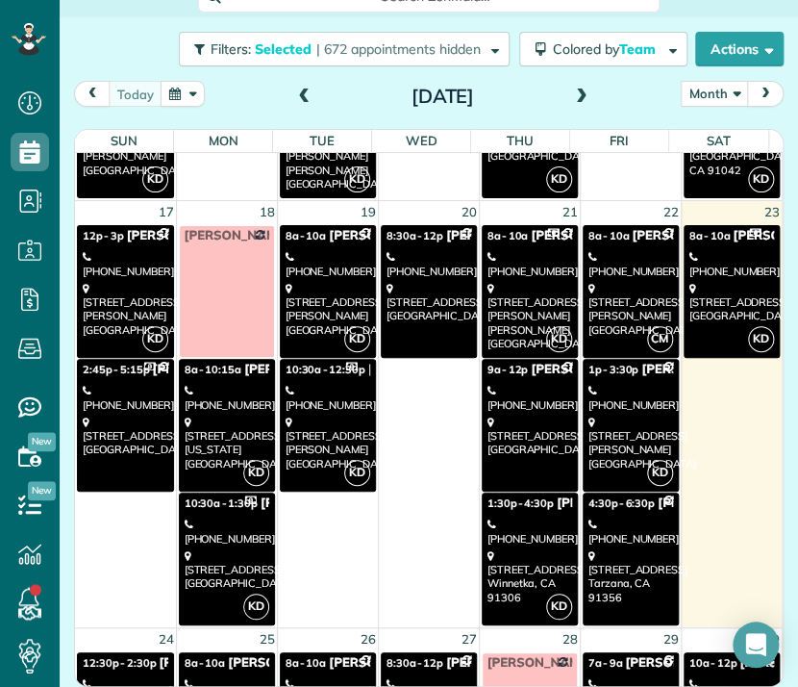
click at [330, 443] on div "[STREET_ADDRESS][PERSON_NAME]" at bounding box center [328, 443] width 85 height 55
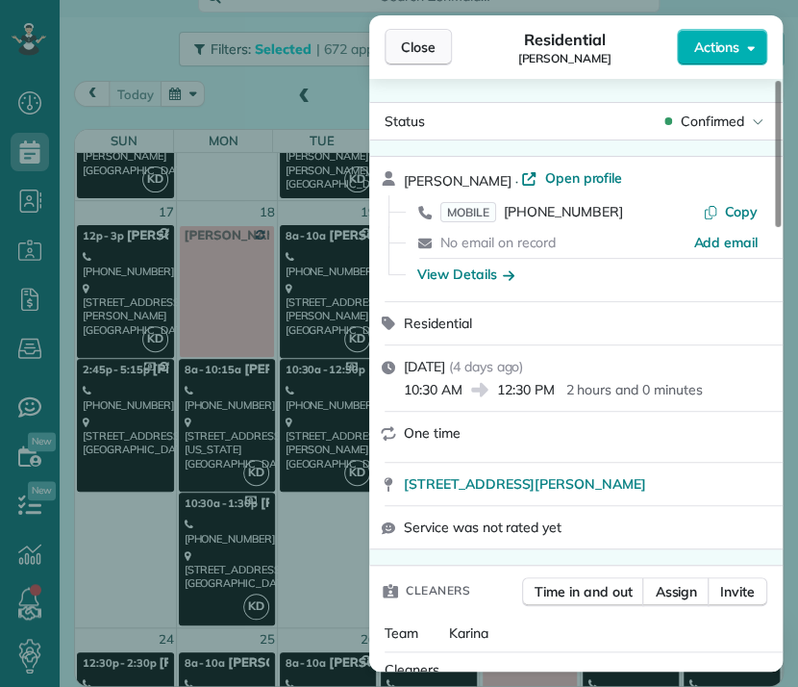
click at [426, 39] on span "Close" at bounding box center [418, 47] width 35 height 19
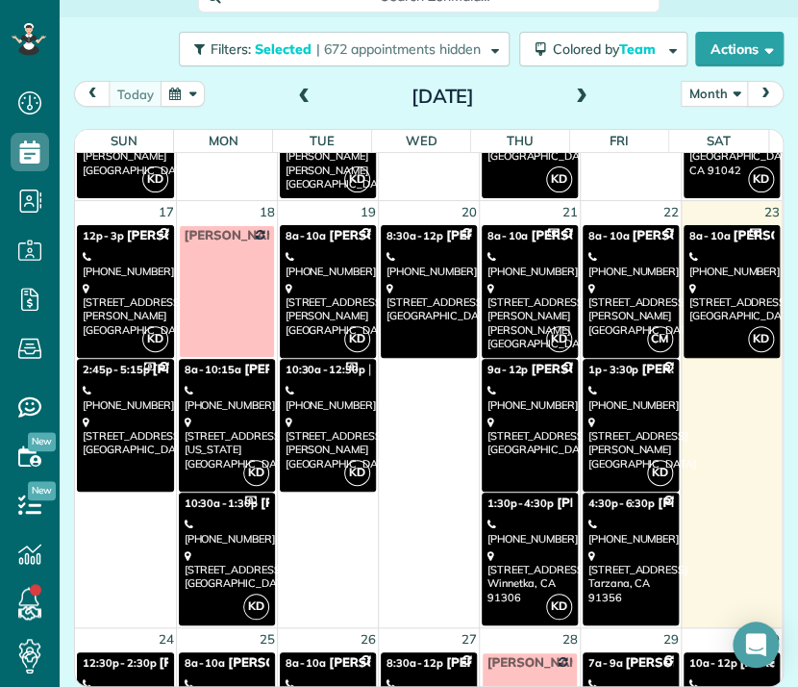
click at [519, 404] on div "[PHONE_NUMBER]" at bounding box center [530, 398] width 85 height 28
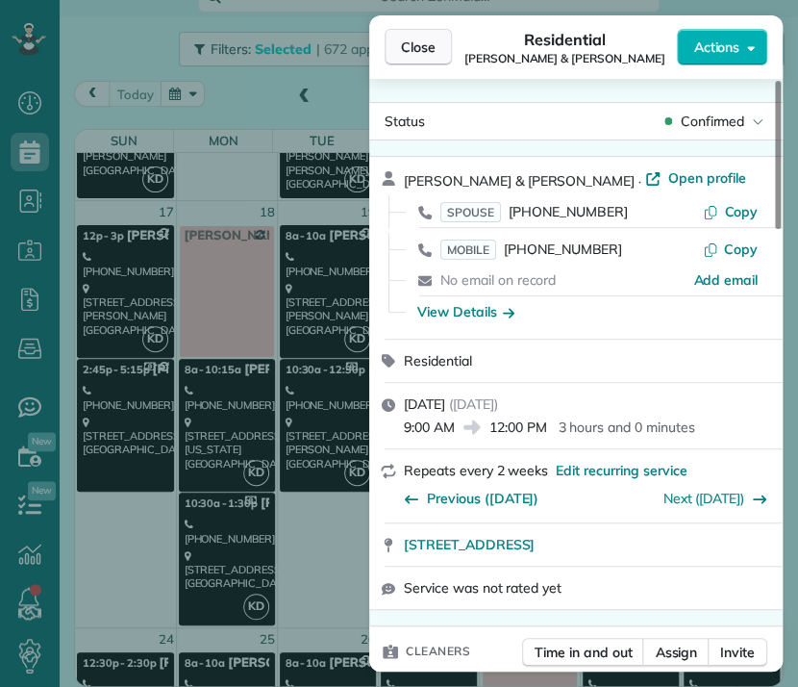
click at [416, 43] on span "Close" at bounding box center [418, 47] width 35 height 19
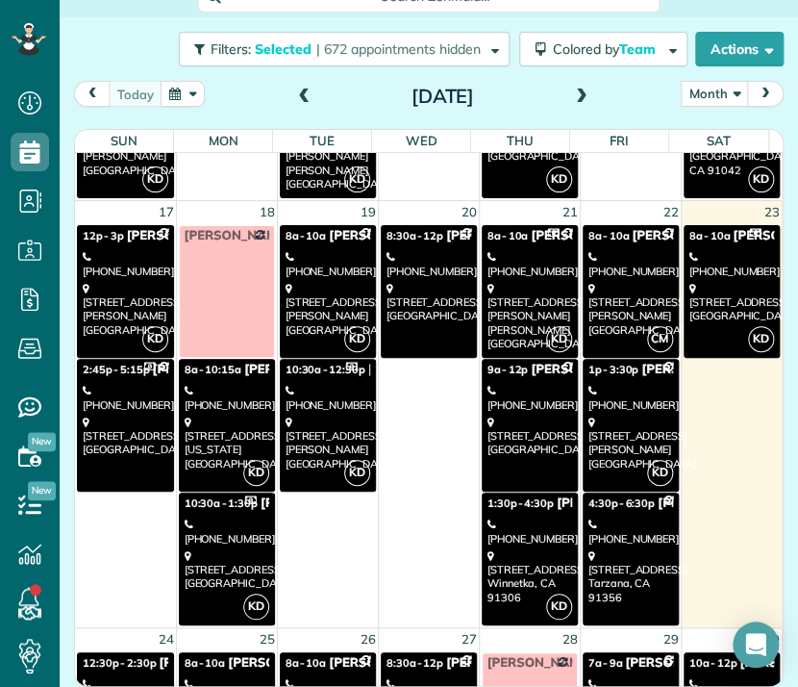
click at [513, 519] on div "[PHONE_NUMBER]" at bounding box center [530, 532] width 85 height 28
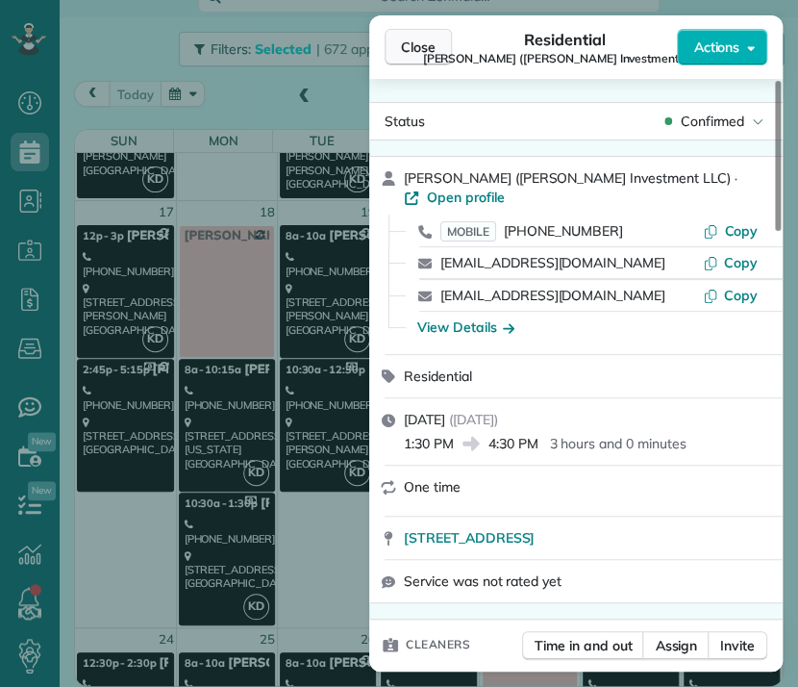
click at [424, 43] on span "Close" at bounding box center [418, 47] width 35 height 19
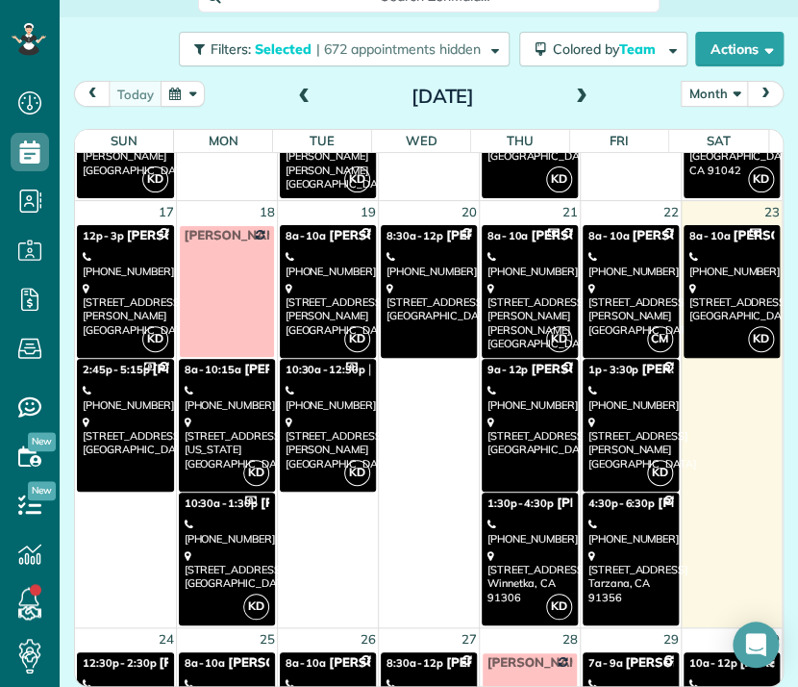
click at [715, 295] on div "[STREET_ADDRESS]" at bounding box center [733, 302] width 86 height 41
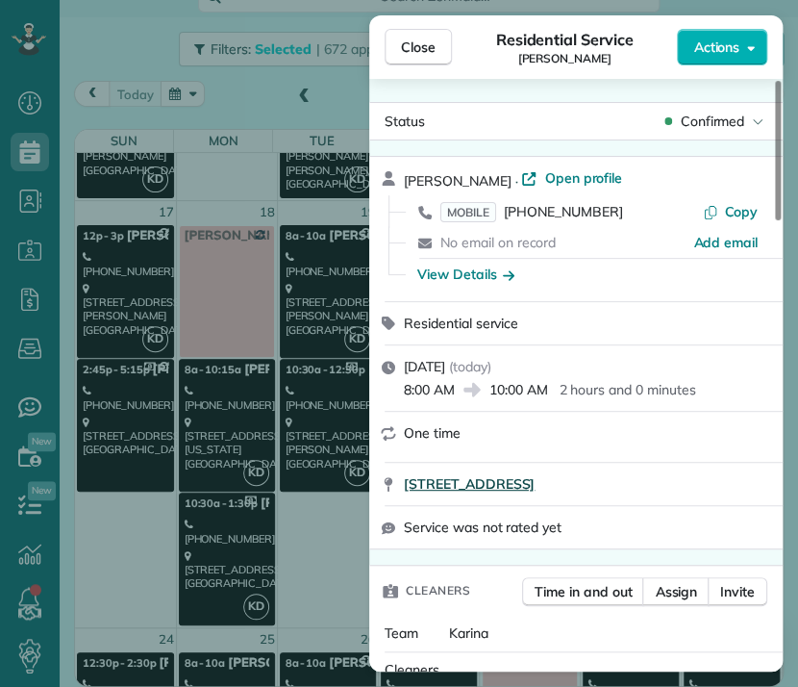
click at [535, 492] on span "[STREET_ADDRESS]" at bounding box center [469, 483] width 131 height 19
click at [433, 49] on span "Close" at bounding box center [418, 47] width 35 height 19
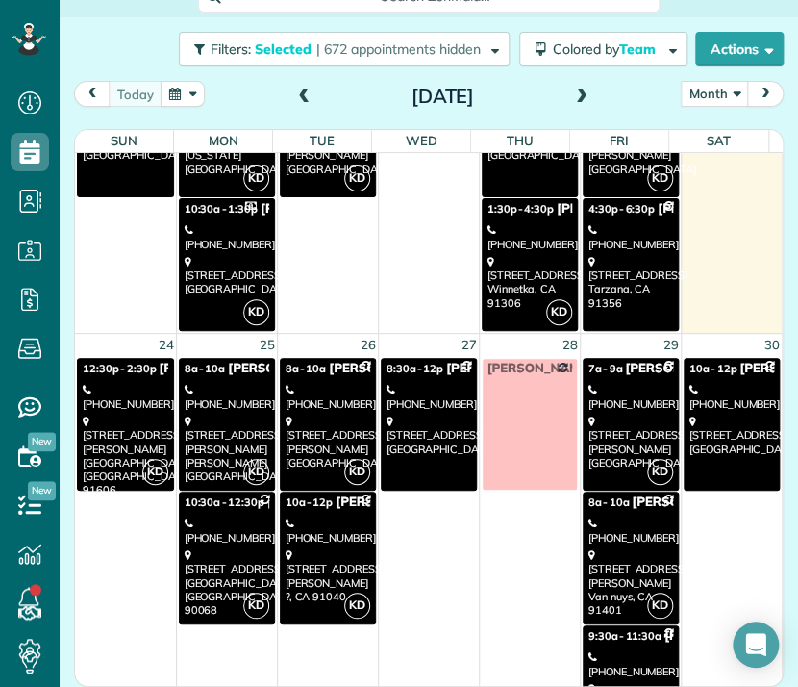
scroll to position [1537, 0]
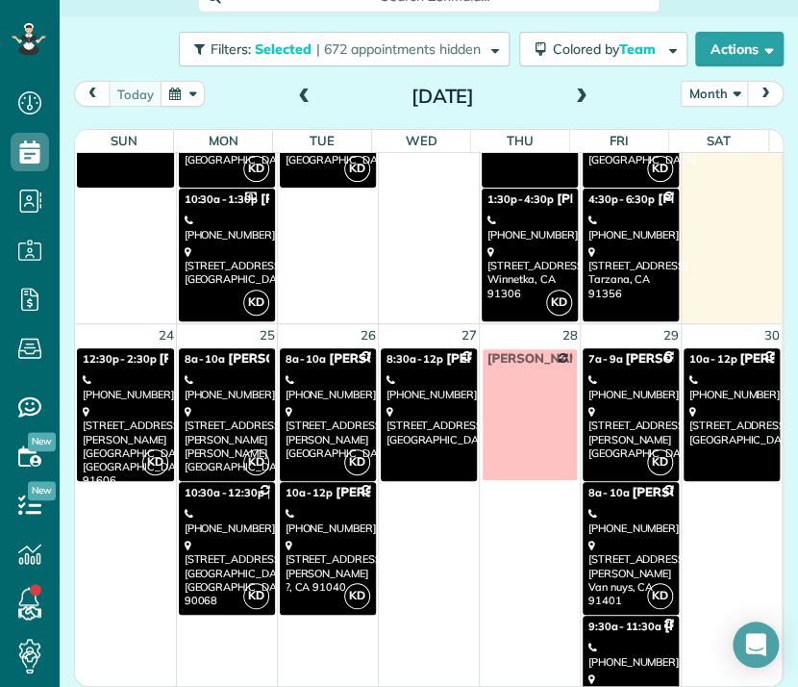
click at [131, 443] on div "[STREET_ADDRESS][PERSON_NAME]" at bounding box center [126, 446] width 86 height 83
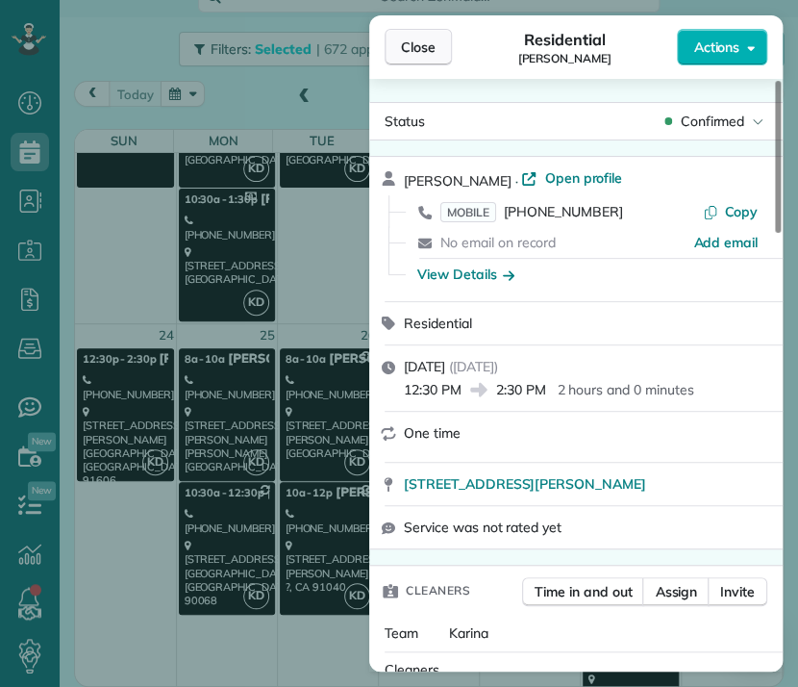
click at [422, 39] on span "Close" at bounding box center [418, 47] width 35 height 19
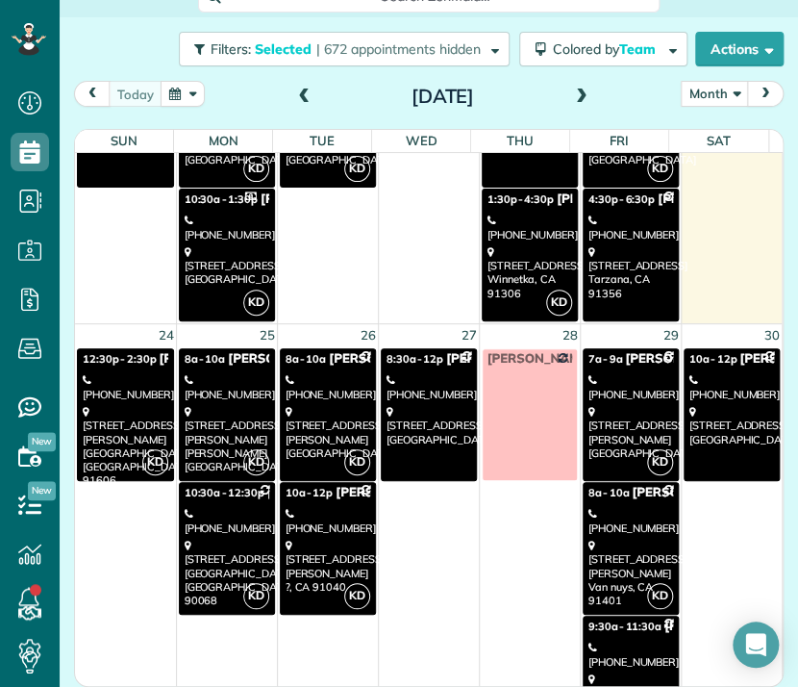
click at [119, 432] on div "[STREET_ADDRESS][PERSON_NAME]" at bounding box center [126, 446] width 86 height 83
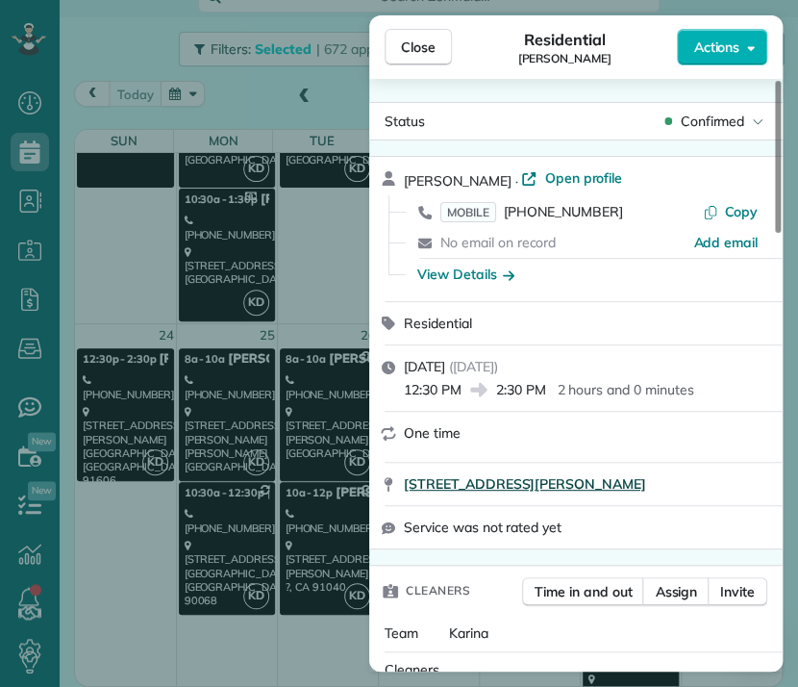
click at [612, 491] on span "[STREET_ADDRESS][PERSON_NAME]" at bounding box center [525, 483] width 242 height 19
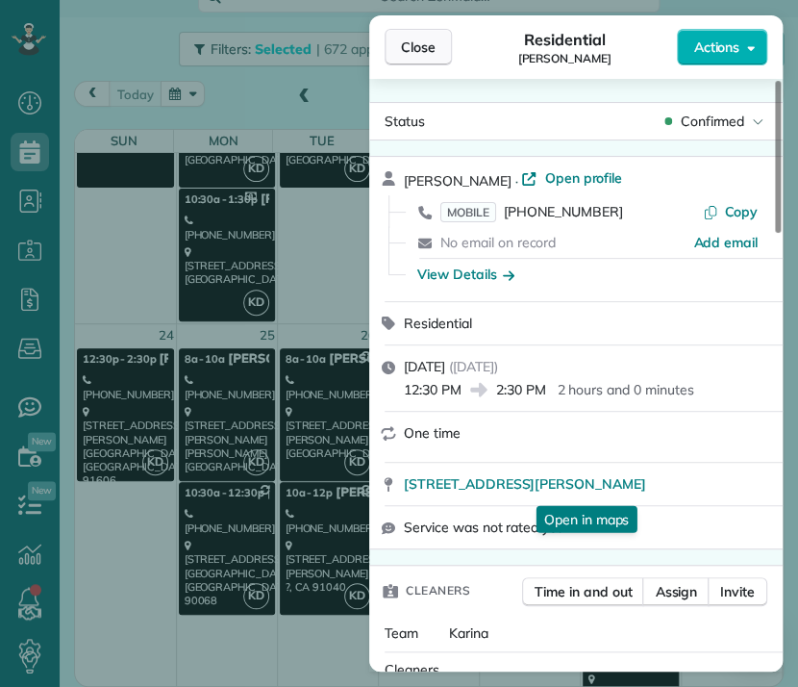
click at [420, 47] on span "Close" at bounding box center [418, 47] width 35 height 19
